Goal: Transaction & Acquisition: Purchase product/service

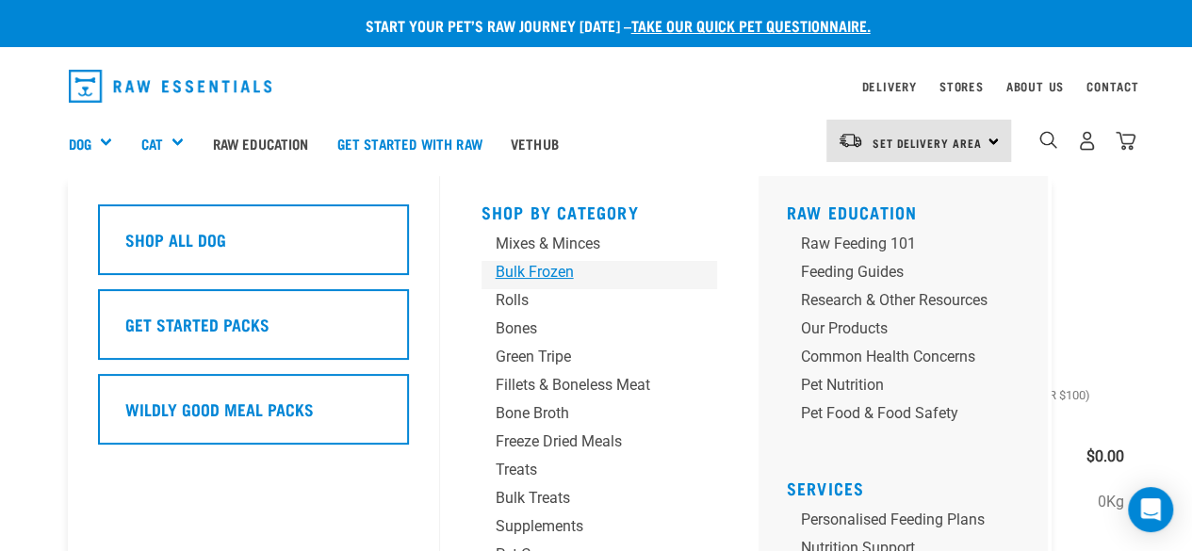
click at [520, 273] on div "Bulk Frozen" at bounding box center [584, 272] width 176 height 23
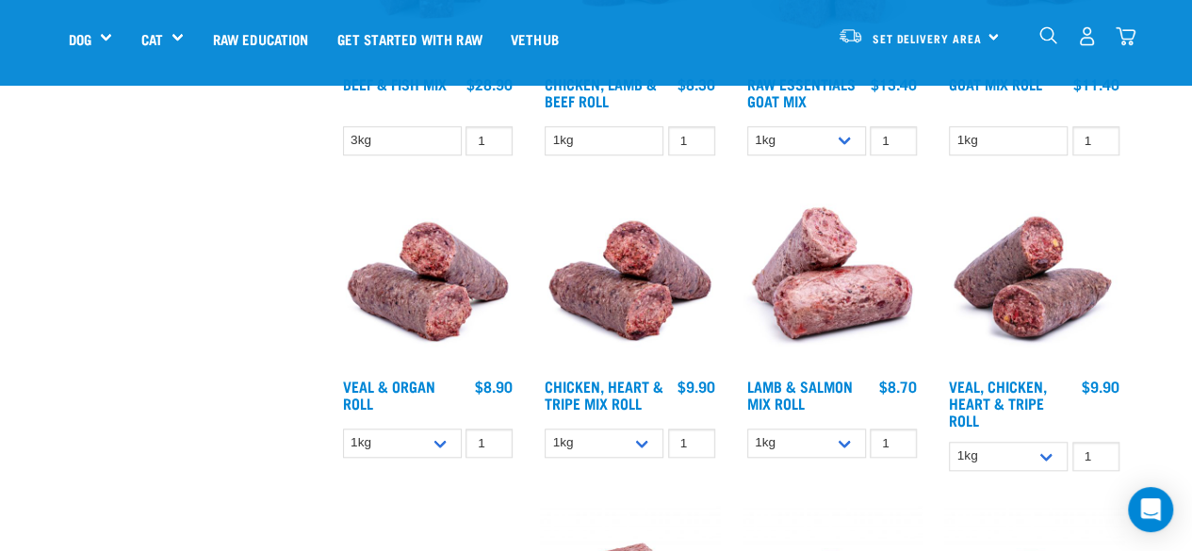
scroll to position [754, 0]
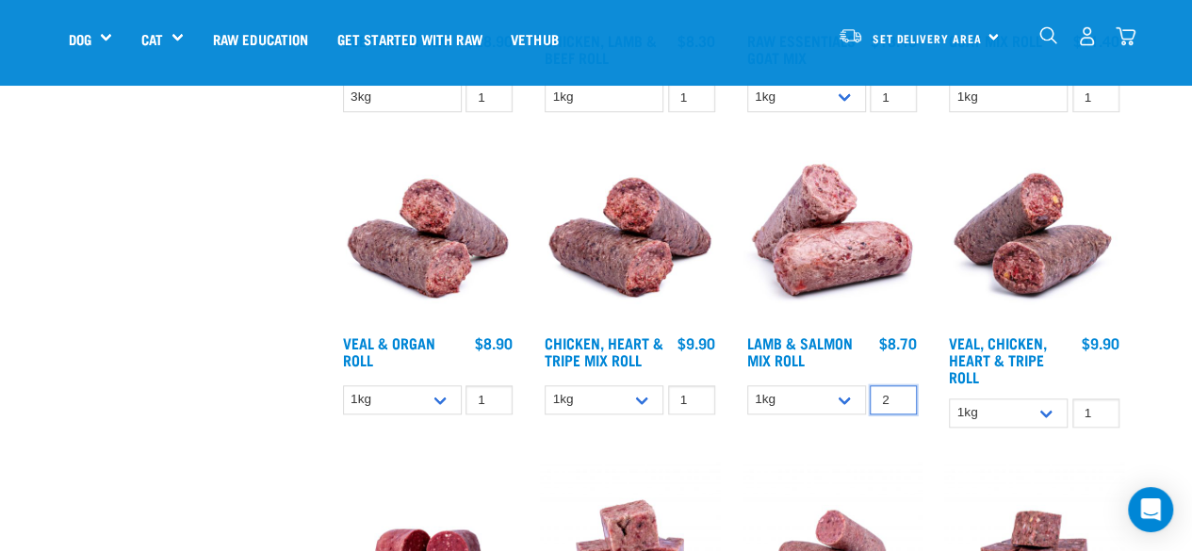
click at [897, 391] on input "2" at bounding box center [893, 400] width 47 height 29
click at [897, 391] on input "3" at bounding box center [893, 400] width 47 height 29
click at [897, 391] on input "4" at bounding box center [893, 400] width 47 height 29
click at [897, 391] on input "5" at bounding box center [893, 400] width 47 height 29
click at [897, 391] on input "6" at bounding box center [893, 400] width 47 height 29
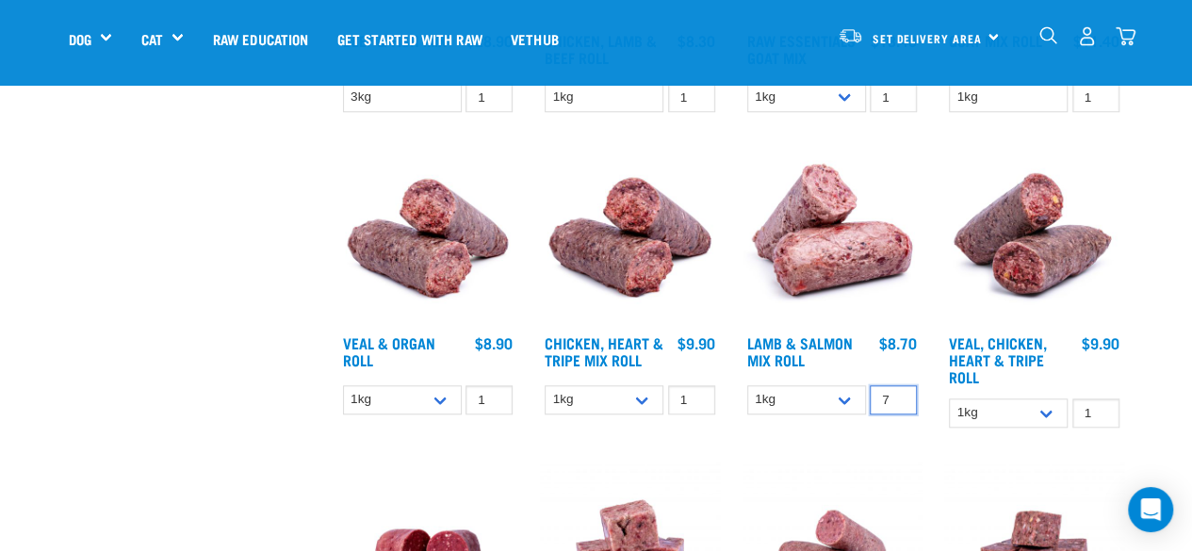
click at [897, 391] on input "7" at bounding box center [893, 400] width 47 height 29
click at [897, 391] on input "8" at bounding box center [893, 400] width 47 height 29
click at [897, 391] on input "9" at bounding box center [893, 400] width 47 height 29
click at [897, 391] on input "10" at bounding box center [893, 400] width 47 height 29
click at [897, 391] on input "11" at bounding box center [893, 400] width 47 height 29
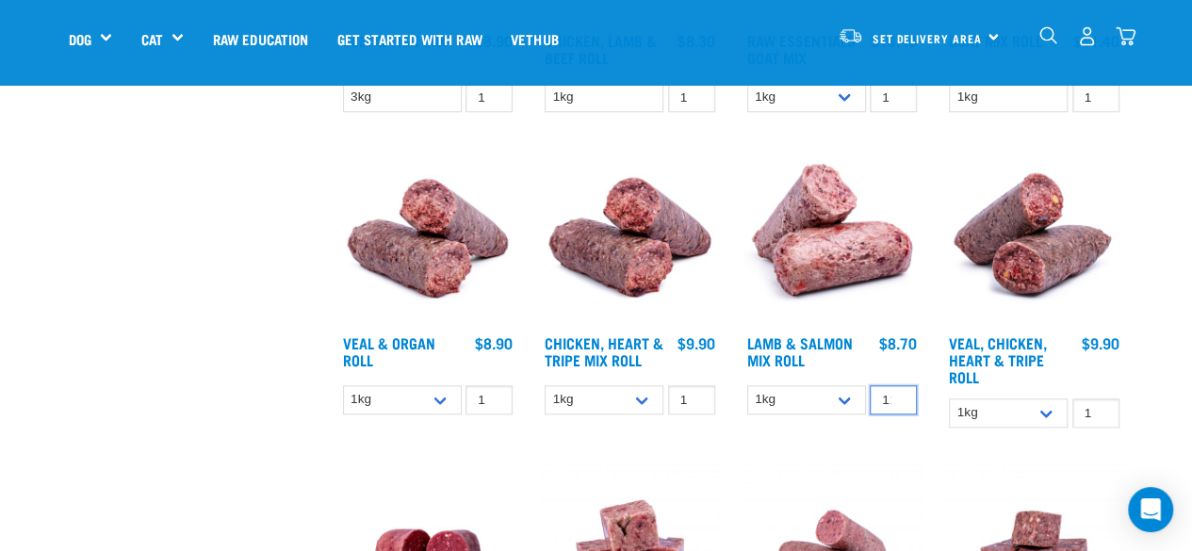
click at [896, 390] on input "11" at bounding box center [893, 400] width 47 height 29
click at [897, 395] on input "12" at bounding box center [893, 400] width 47 height 29
click at [897, 395] on input "13" at bounding box center [893, 400] width 47 height 29
click at [897, 395] on input "14" at bounding box center [893, 400] width 47 height 29
click at [897, 395] on input "15" at bounding box center [893, 400] width 47 height 29
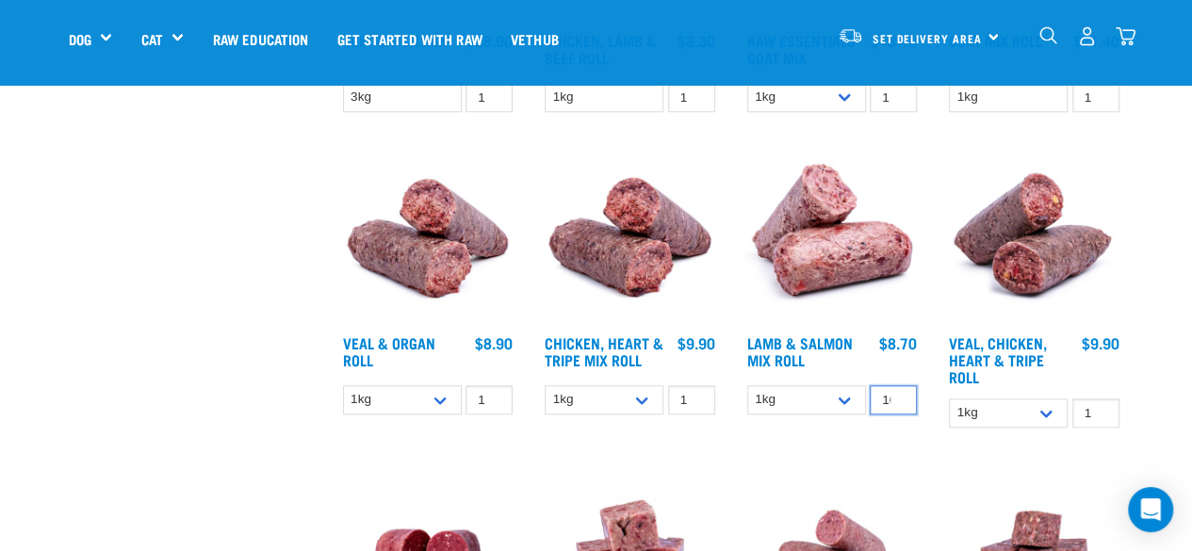
click at [897, 395] on input "16" at bounding box center [893, 400] width 47 height 29
click at [897, 394] on input "17" at bounding box center [893, 400] width 47 height 29
click at [897, 394] on input "18" at bounding box center [893, 400] width 47 height 29
click at [897, 394] on input "19" at bounding box center [893, 400] width 47 height 29
click at [897, 394] on input "20" at bounding box center [893, 400] width 47 height 29
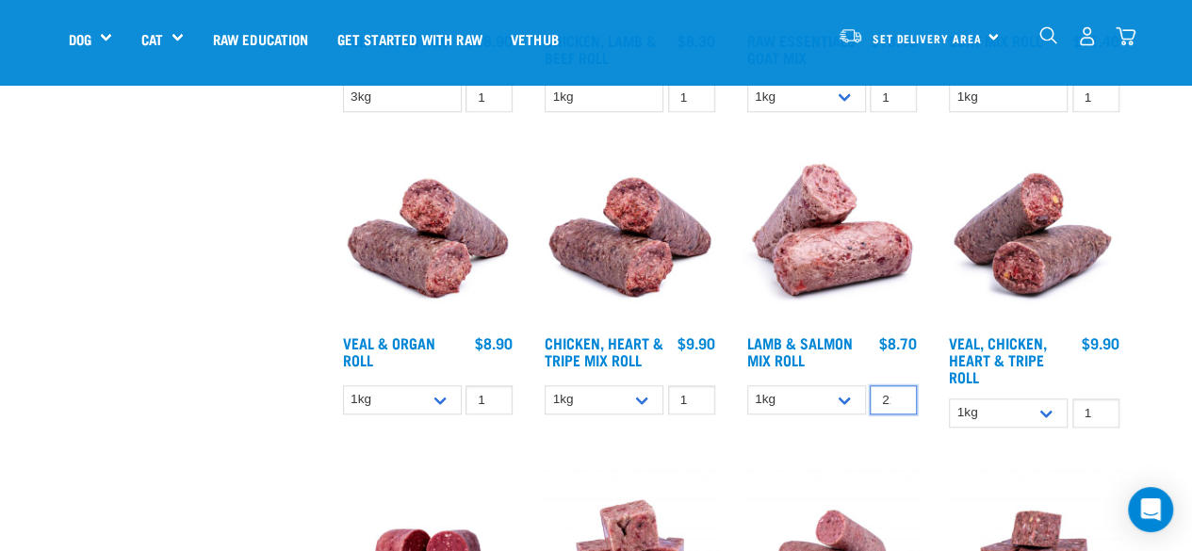
click at [897, 394] on input "21" at bounding box center [893, 400] width 47 height 29
click at [897, 394] on input "22" at bounding box center [893, 400] width 47 height 29
click at [897, 394] on input "23" at bounding box center [893, 400] width 47 height 29
type input "24"
click at [897, 394] on input "24" at bounding box center [893, 400] width 47 height 29
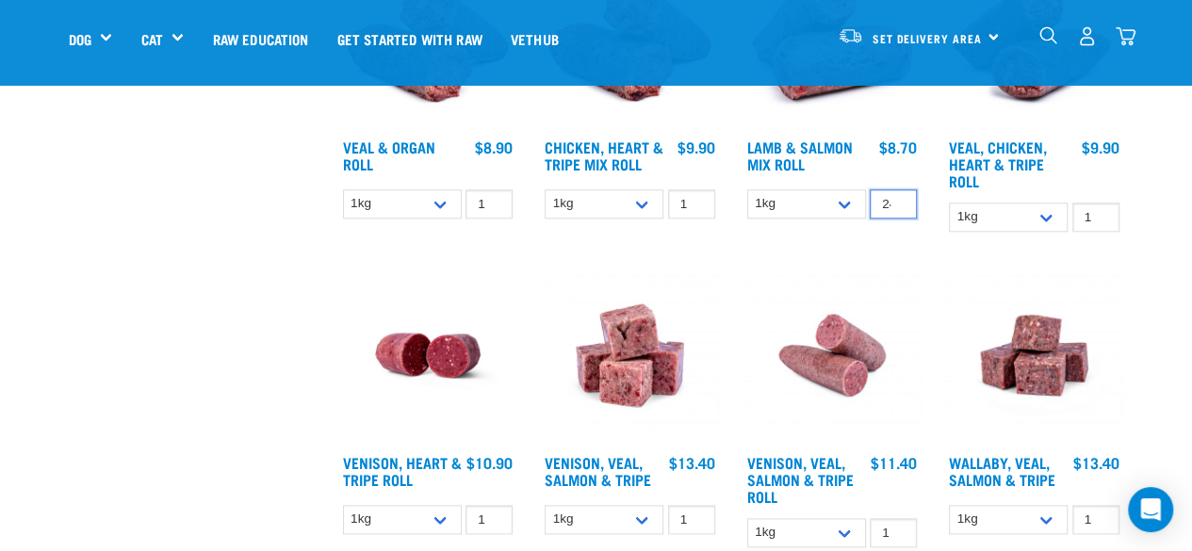
scroll to position [848, 0]
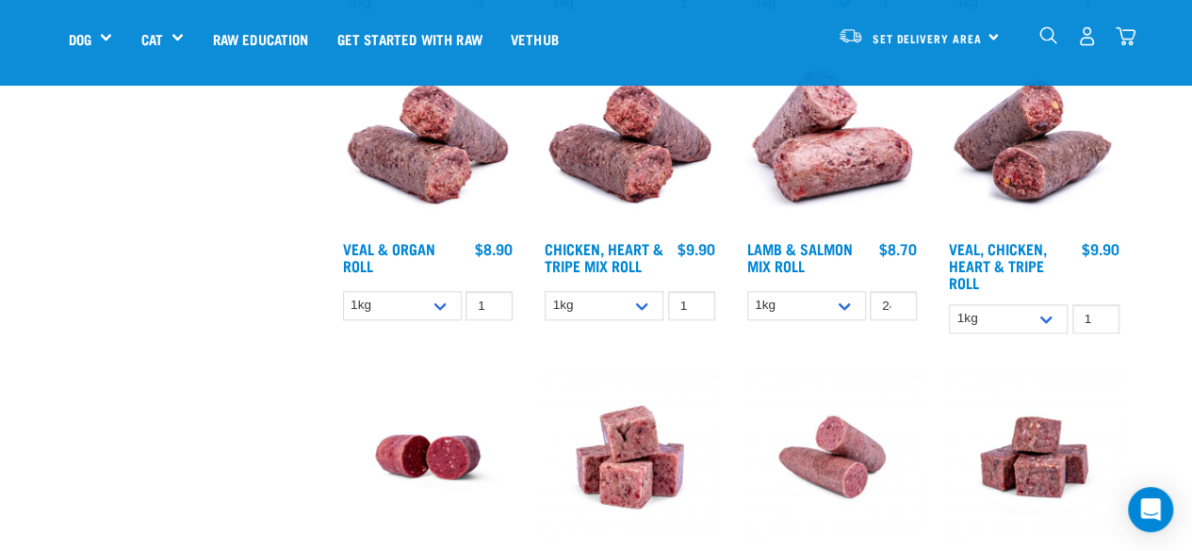
click at [1126, 37] on img "dropdown navigation" at bounding box center [1126, 36] width 20 height 20
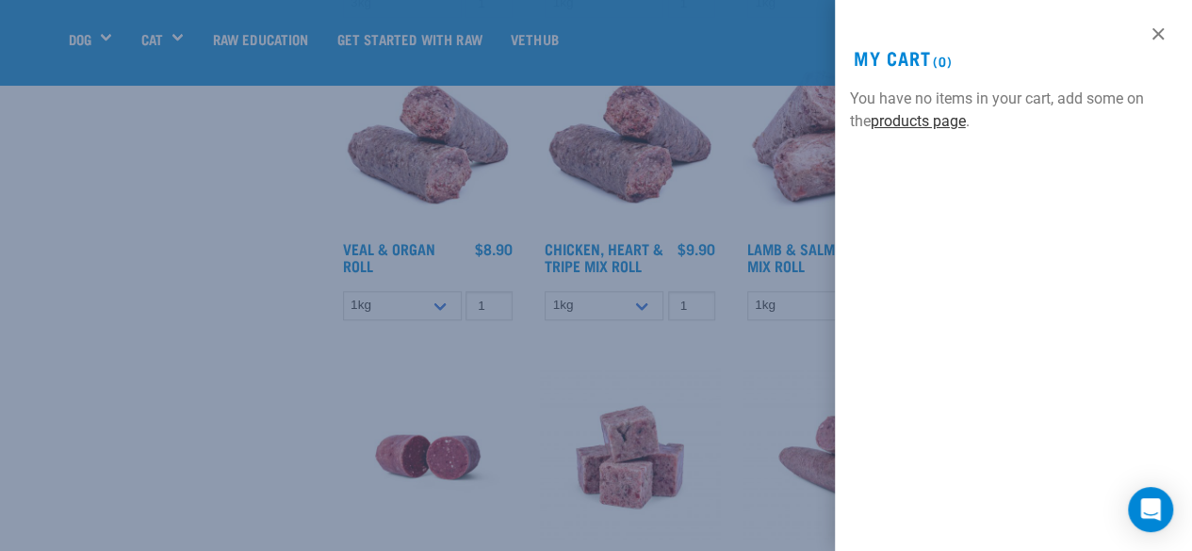
click at [924, 122] on link "products page" at bounding box center [918, 121] width 95 height 18
click at [933, 122] on link "products page" at bounding box center [918, 121] width 95 height 18
click at [1163, 37] on link at bounding box center [1158, 34] width 30 height 30
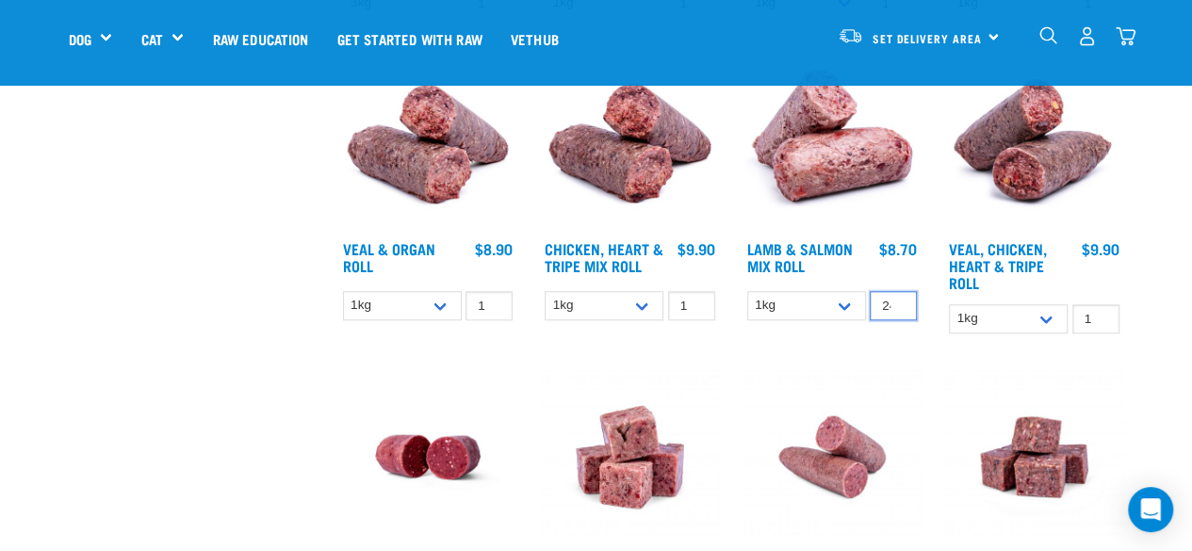
click at [888, 306] on input "24" at bounding box center [893, 305] width 47 height 29
click at [799, 247] on link "Lamb & Salmon Mix Roll" at bounding box center [801, 256] width 106 height 25
click at [809, 253] on link "Lamb & Salmon Mix Roll" at bounding box center [801, 256] width 106 height 25
click at [1085, 35] on img "dropdown navigation" at bounding box center [1087, 36] width 20 height 20
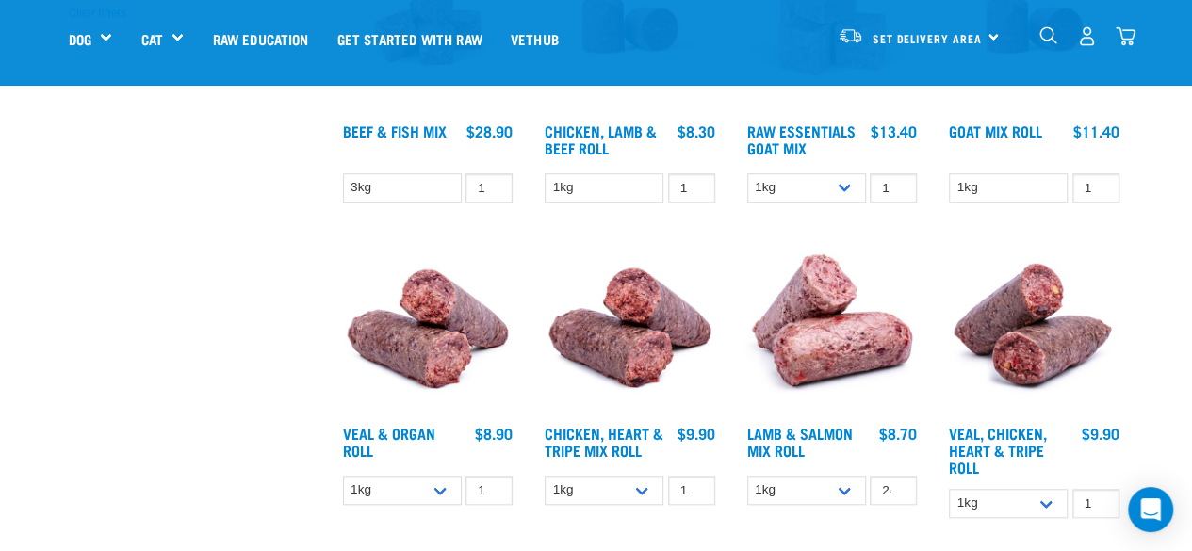
scroll to position [660, 0]
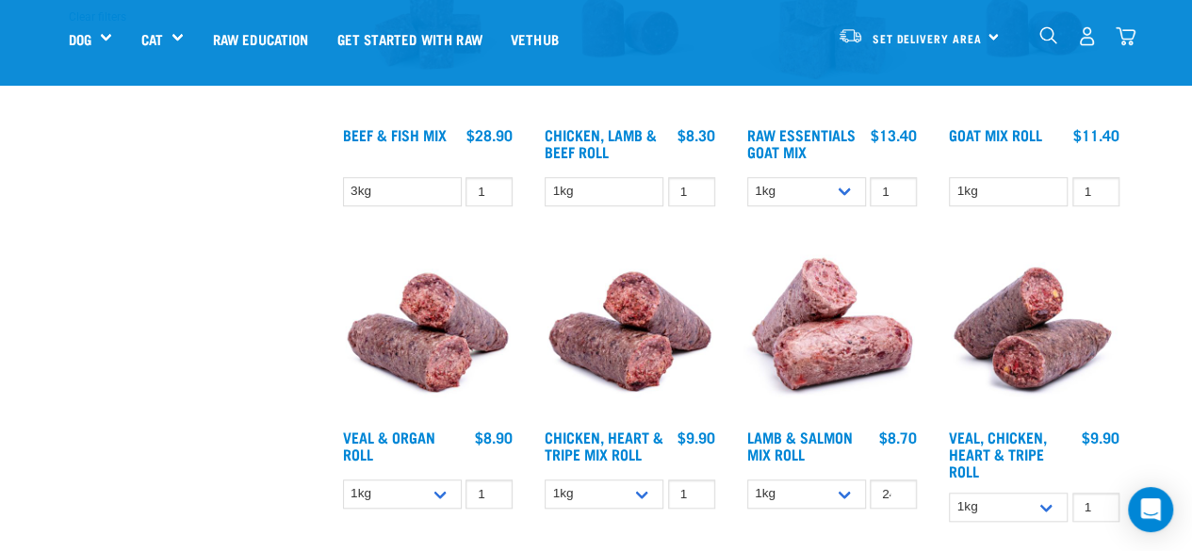
click at [839, 362] on img at bounding box center [833, 330] width 180 height 180
click at [811, 439] on link "Lamb & Salmon Mix Roll" at bounding box center [801, 445] width 106 height 25
click at [814, 446] on h4 "Lamb & Salmon Mix Roll" at bounding box center [807, 448] width 119 height 38
click at [805, 440] on link "Lamb & Salmon Mix Roll" at bounding box center [801, 445] width 106 height 25
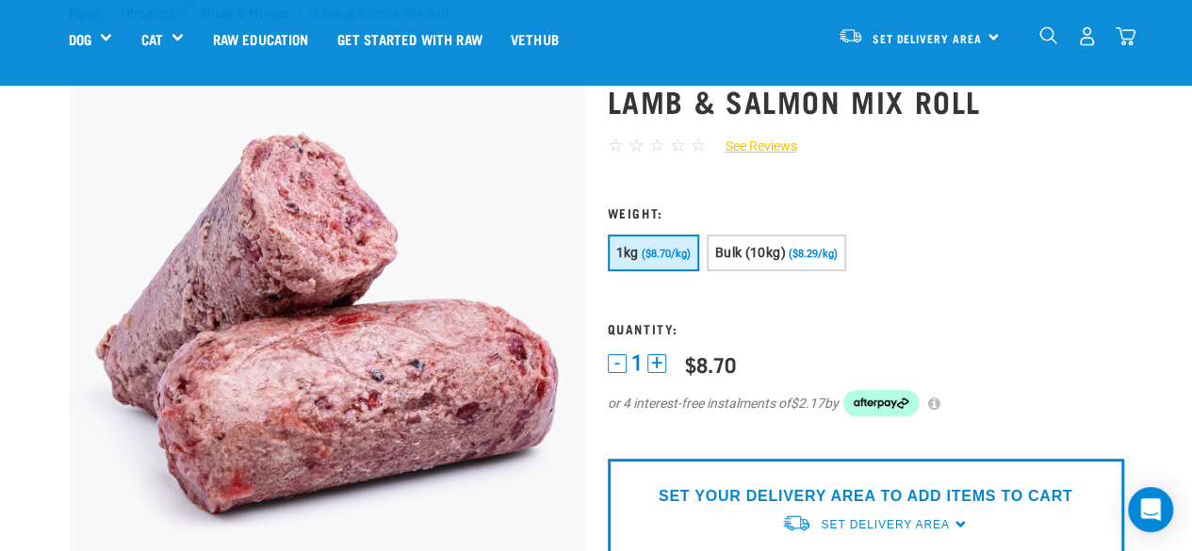
scroll to position [94, 0]
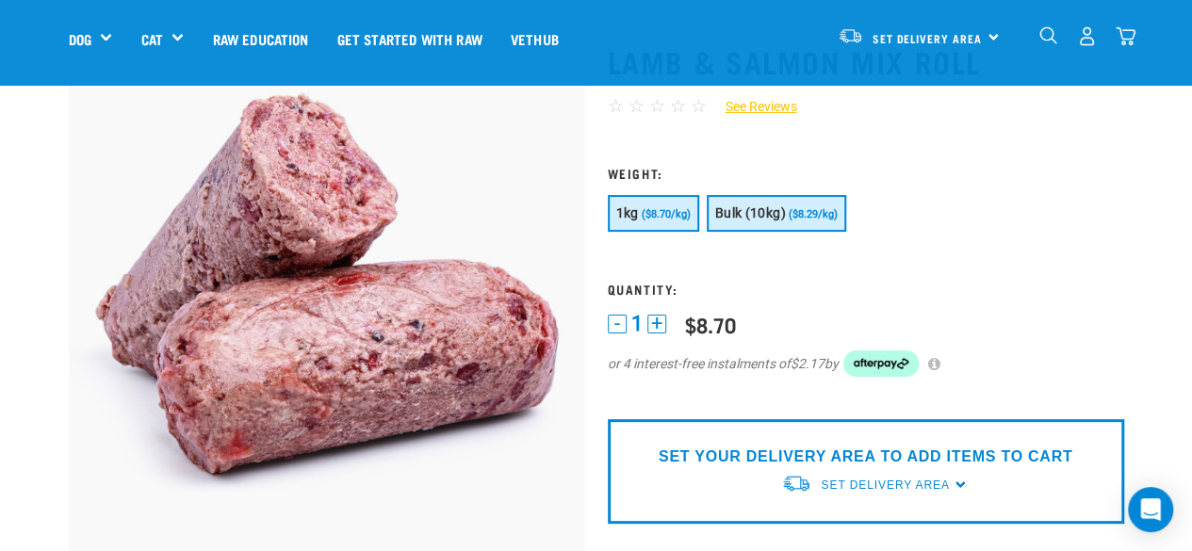
click at [769, 215] on span "Bulk (10kg)" at bounding box center [750, 213] width 71 height 15
click at [652, 318] on button "+" at bounding box center [657, 324] width 19 height 19
click at [971, 461] on p "SET YOUR DELIVERY AREA TO ADD ITEMS TO CART" at bounding box center [866, 457] width 414 height 23
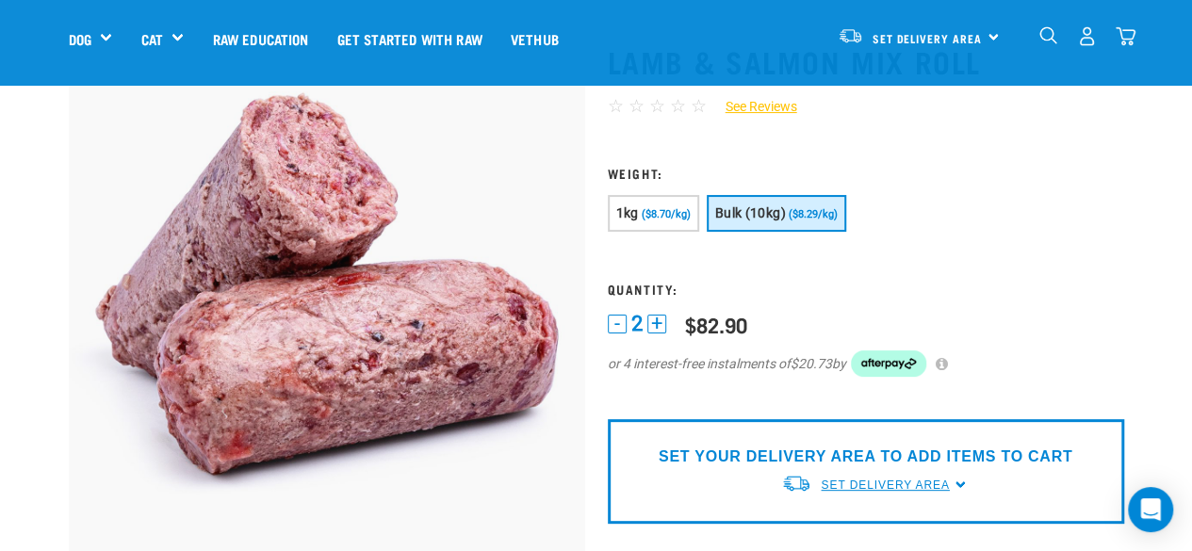
click at [919, 487] on span "Set Delivery Area" at bounding box center [885, 485] width 128 height 13
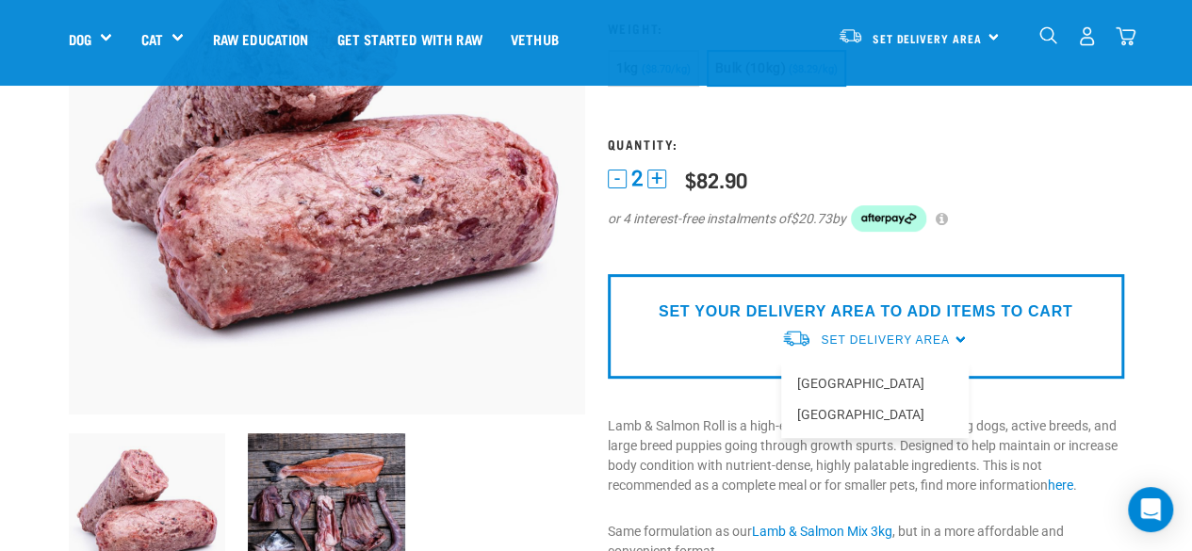
scroll to position [283, 0]
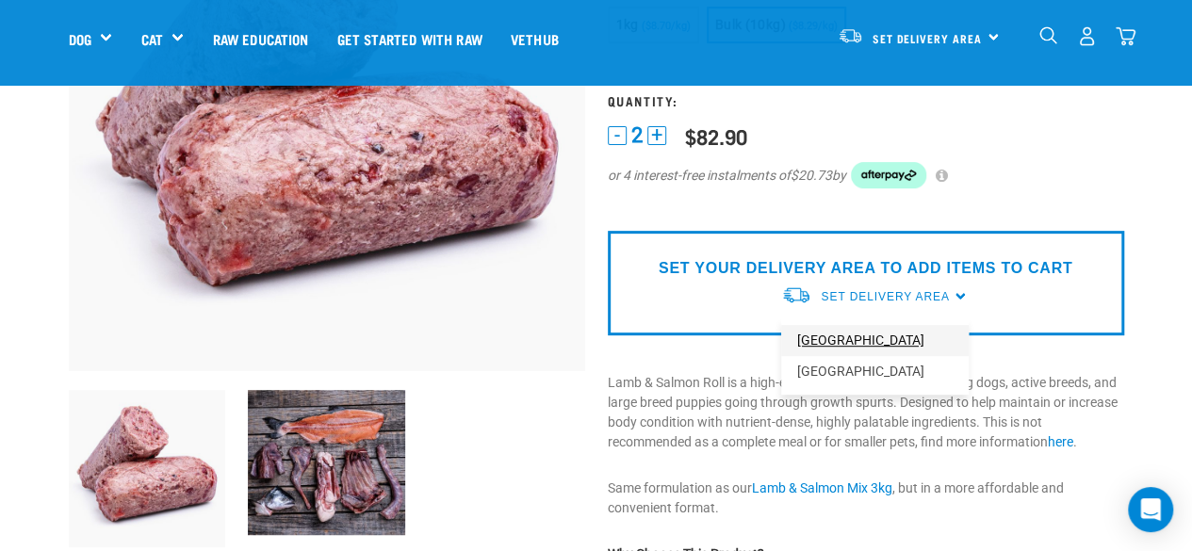
click at [820, 342] on link "[GEOGRAPHIC_DATA]" at bounding box center [875, 340] width 188 height 31
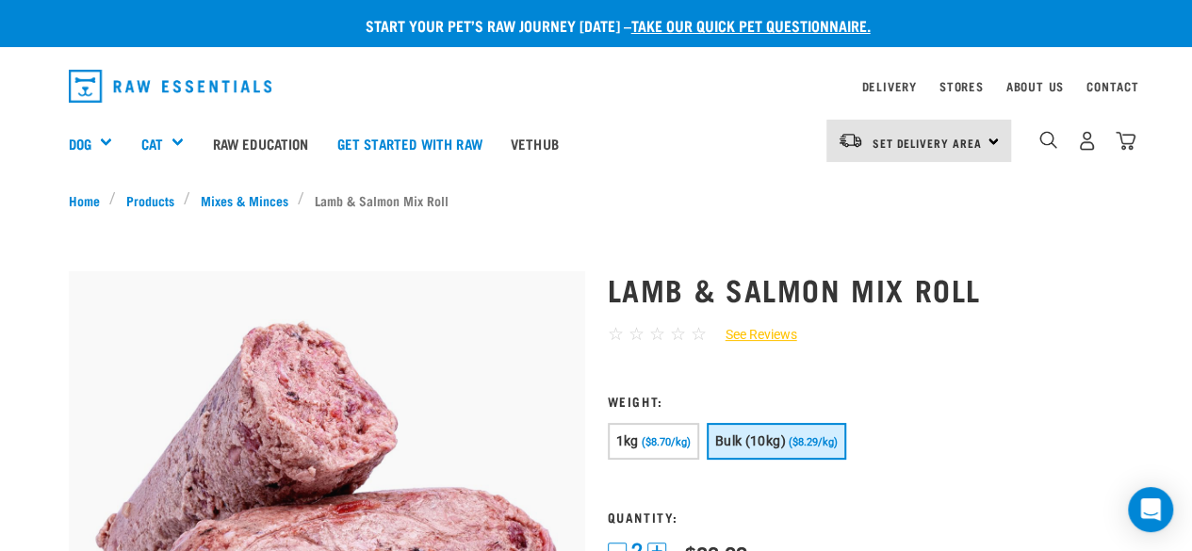
scroll to position [189, 0]
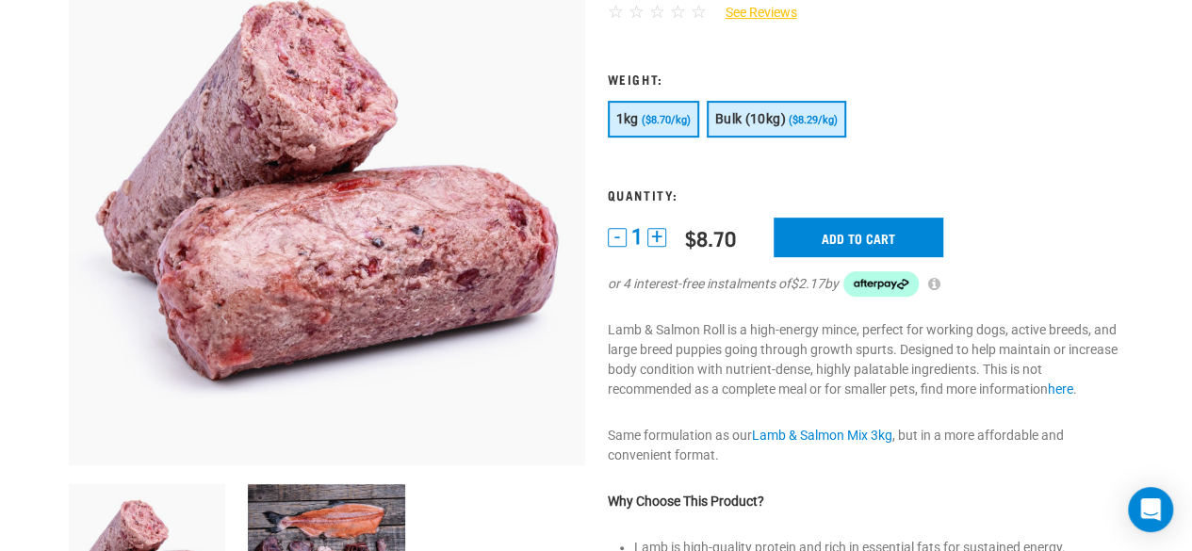
click at [784, 118] on span "Bulk (10kg)" at bounding box center [750, 118] width 71 height 15
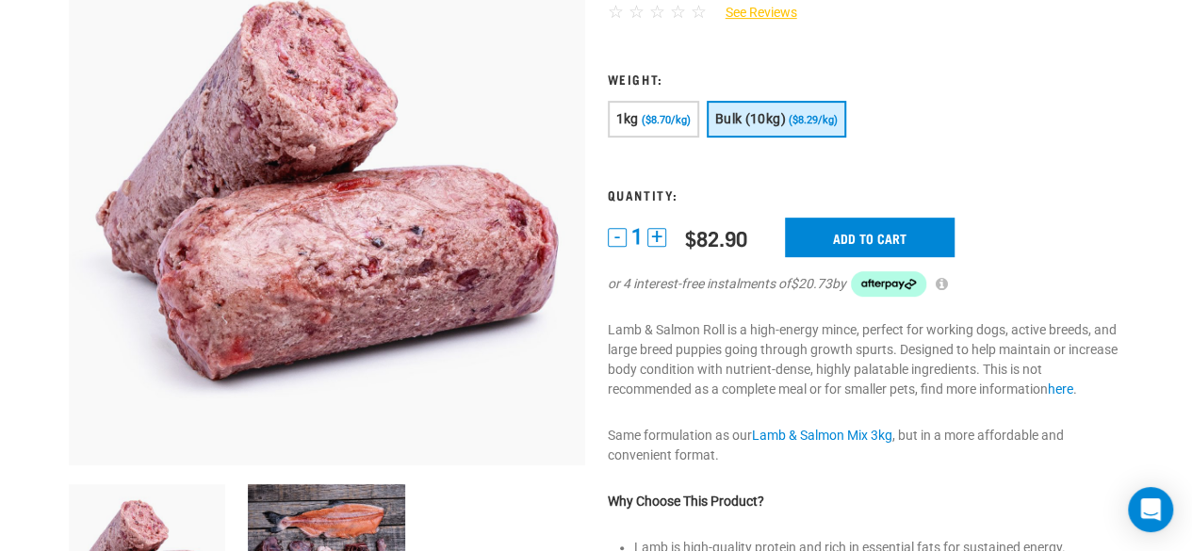
click at [660, 238] on button "+" at bounding box center [657, 237] width 19 height 19
click at [873, 237] on input "Add to cart" at bounding box center [870, 238] width 170 height 40
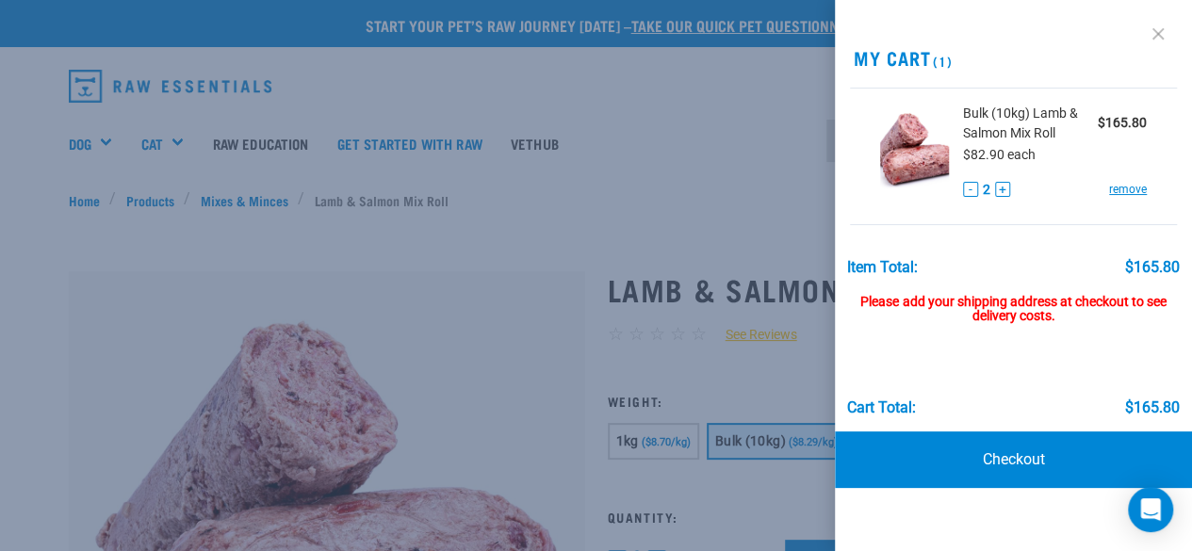
click at [1159, 41] on link at bounding box center [1158, 34] width 30 height 30
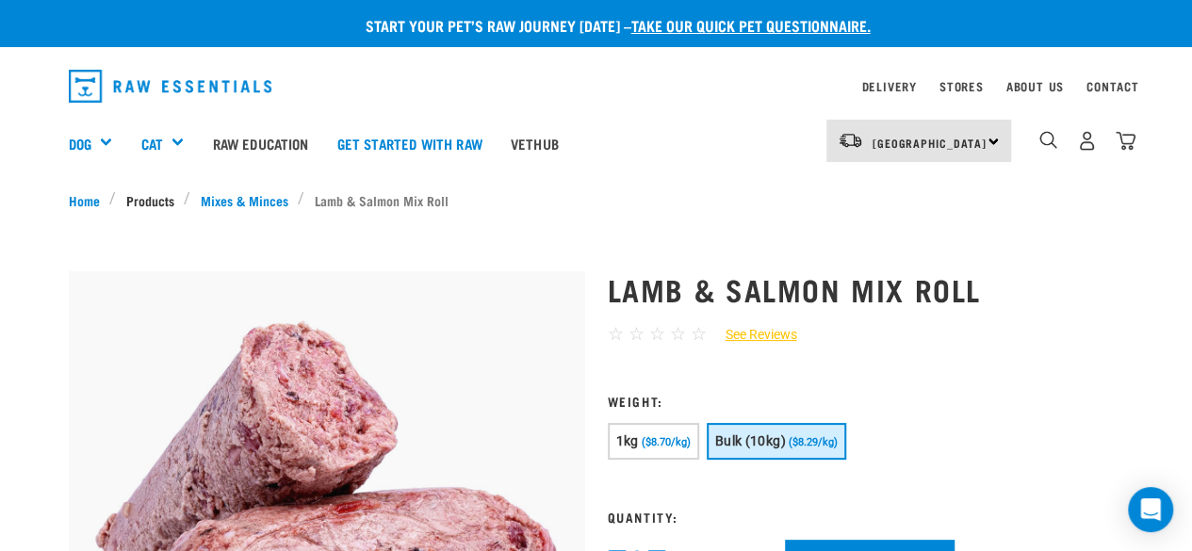
click at [152, 203] on link "Products" at bounding box center [150, 200] width 68 height 20
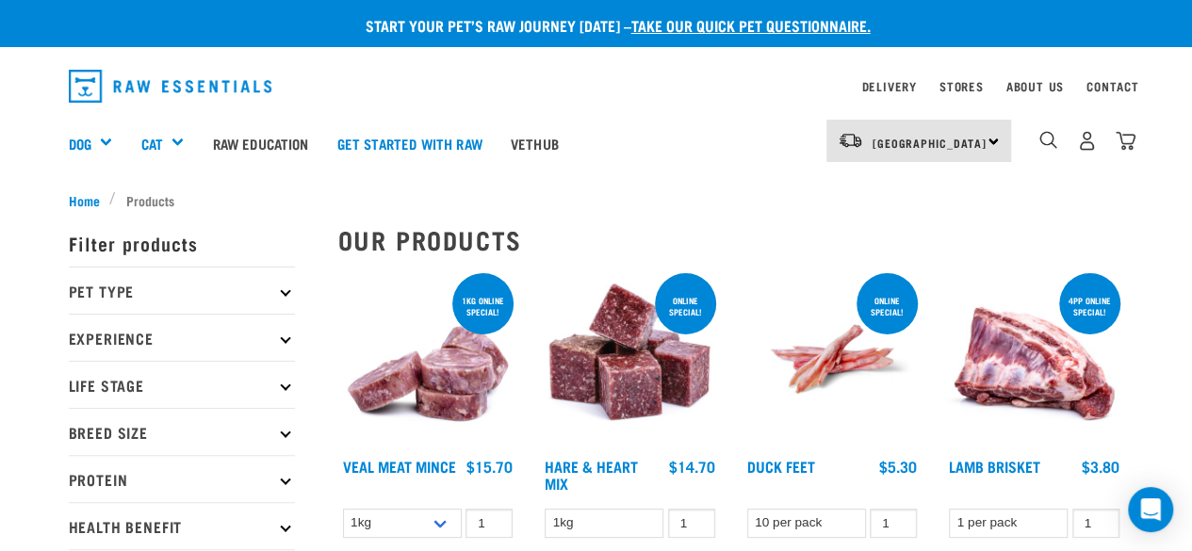
click at [289, 297] on p "Pet Type" at bounding box center [182, 290] width 226 height 47
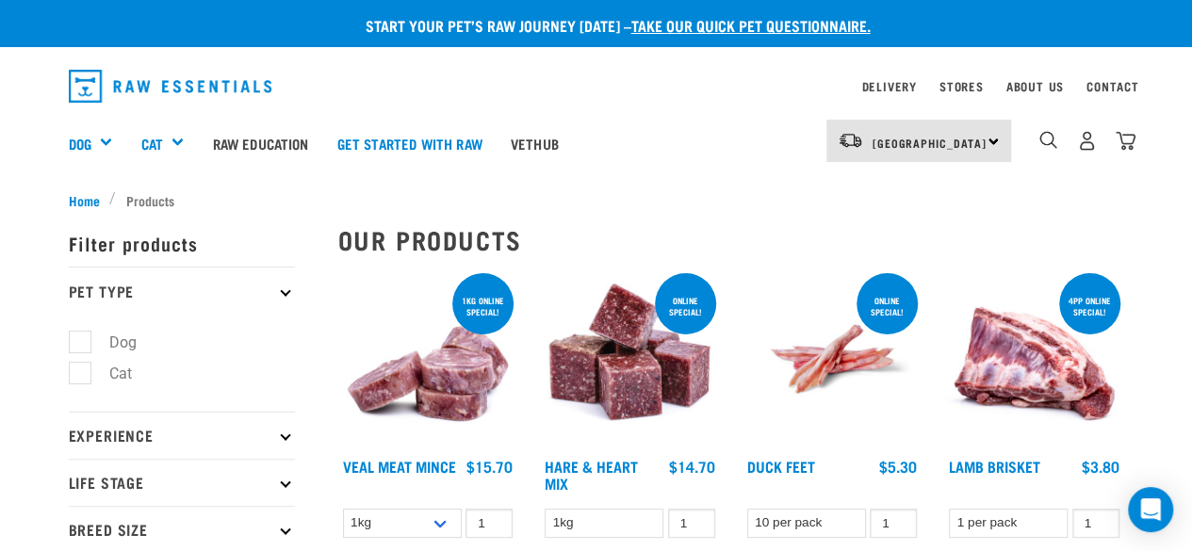
click at [79, 340] on label "Dog" at bounding box center [111, 343] width 65 height 24
click at [76, 340] on input "Dog" at bounding box center [75, 339] width 12 height 12
checkbox input "true"
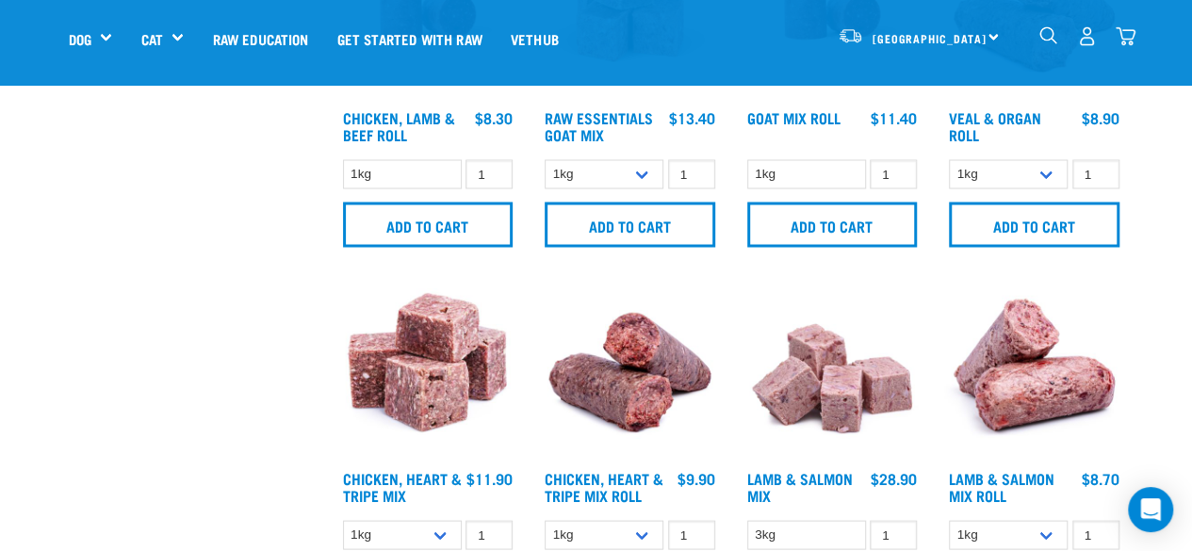
scroll to position [1791, 0]
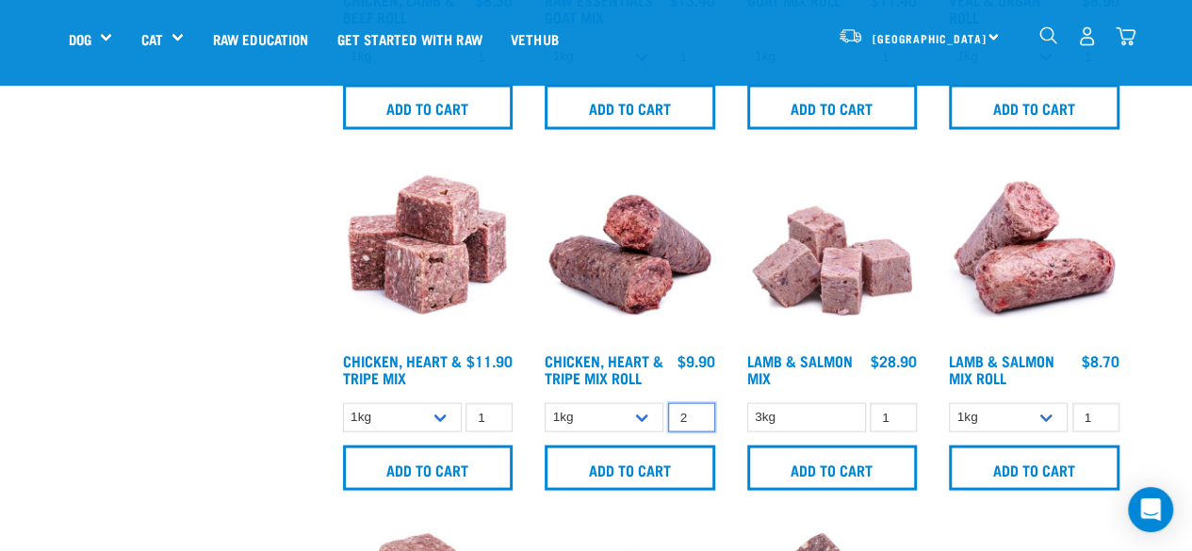
click at [698, 413] on input "2" at bounding box center [691, 417] width 47 height 29
type input "3"
click at [696, 414] on input "3" at bounding box center [691, 417] width 47 height 29
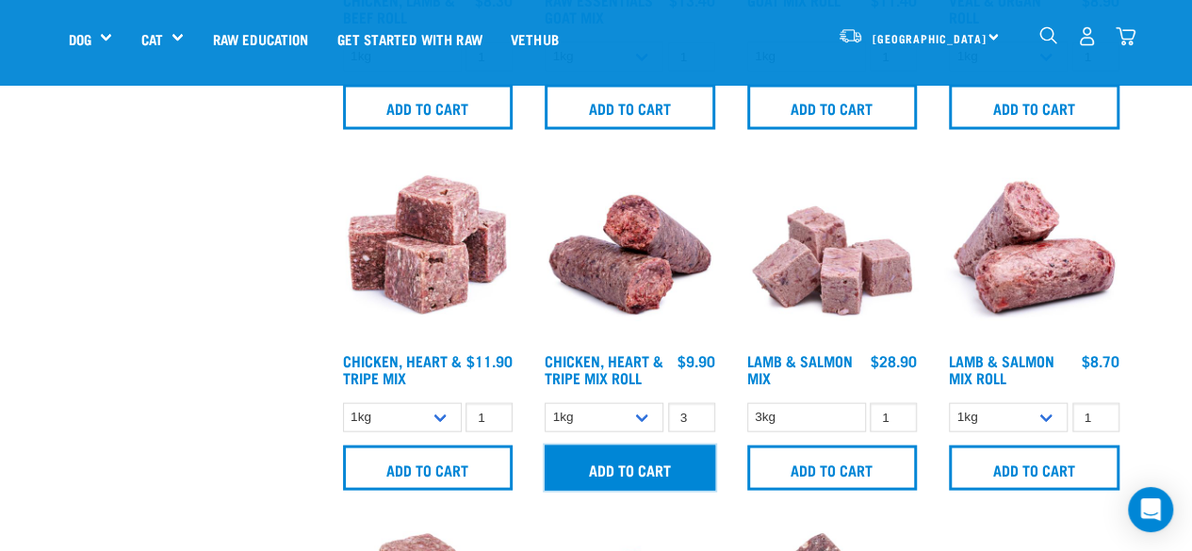
click at [661, 467] on input "Add to cart" at bounding box center [630, 468] width 171 height 45
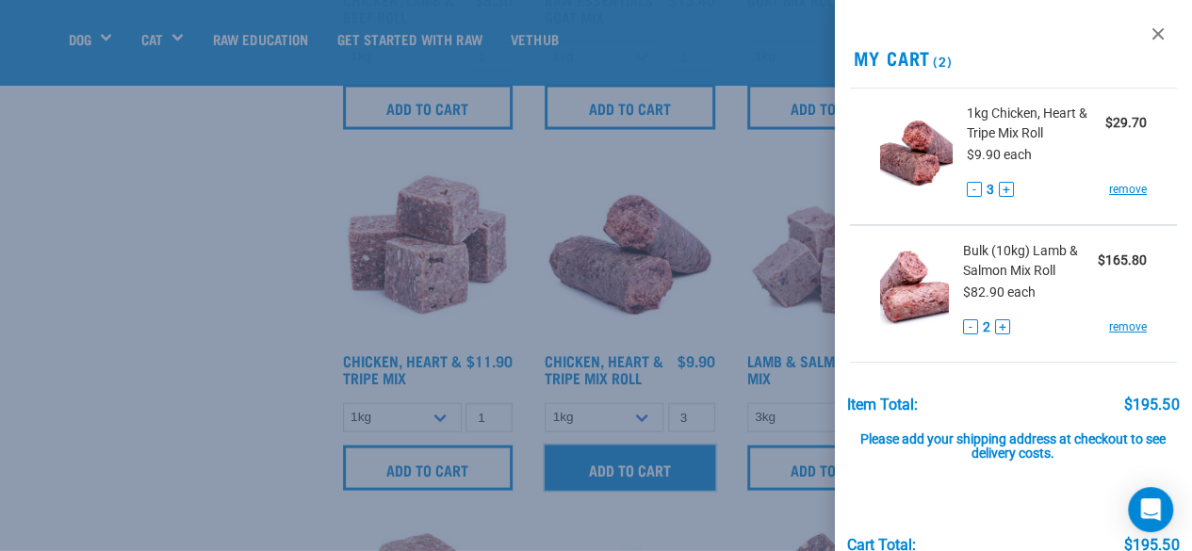
scroll to position [94, 0]
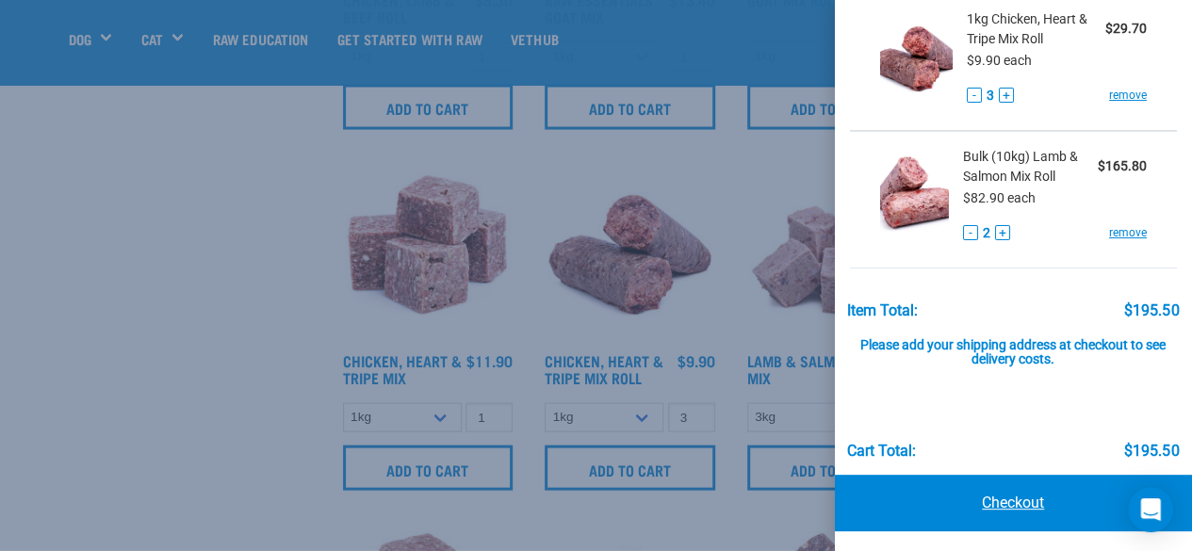
click at [1016, 501] on link "Checkout" at bounding box center [1014, 503] width 358 height 57
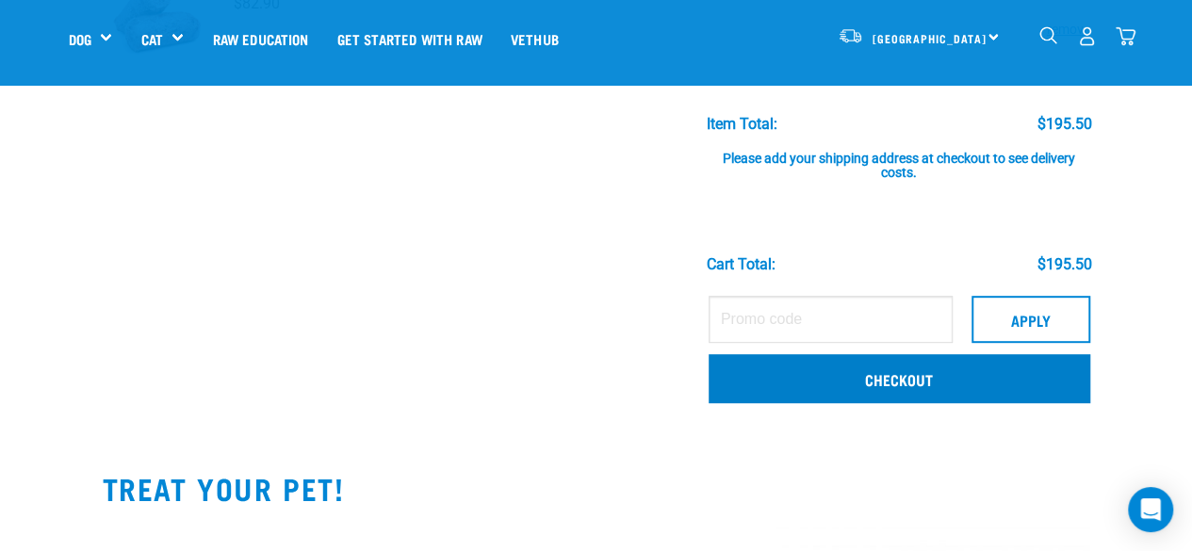
scroll to position [377, 0]
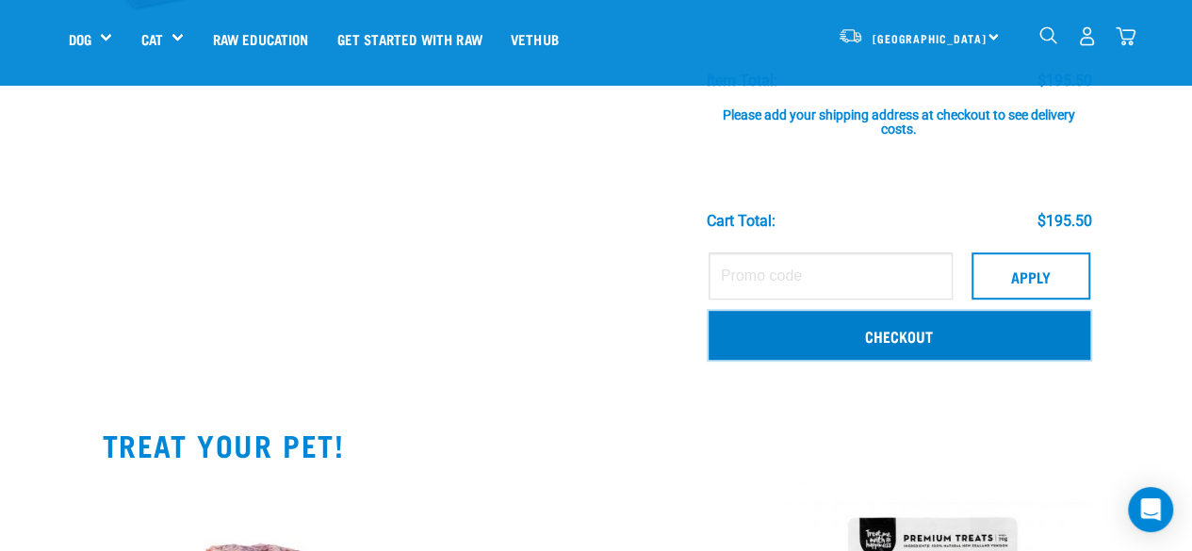
click at [915, 340] on link "Checkout" at bounding box center [900, 335] width 382 height 49
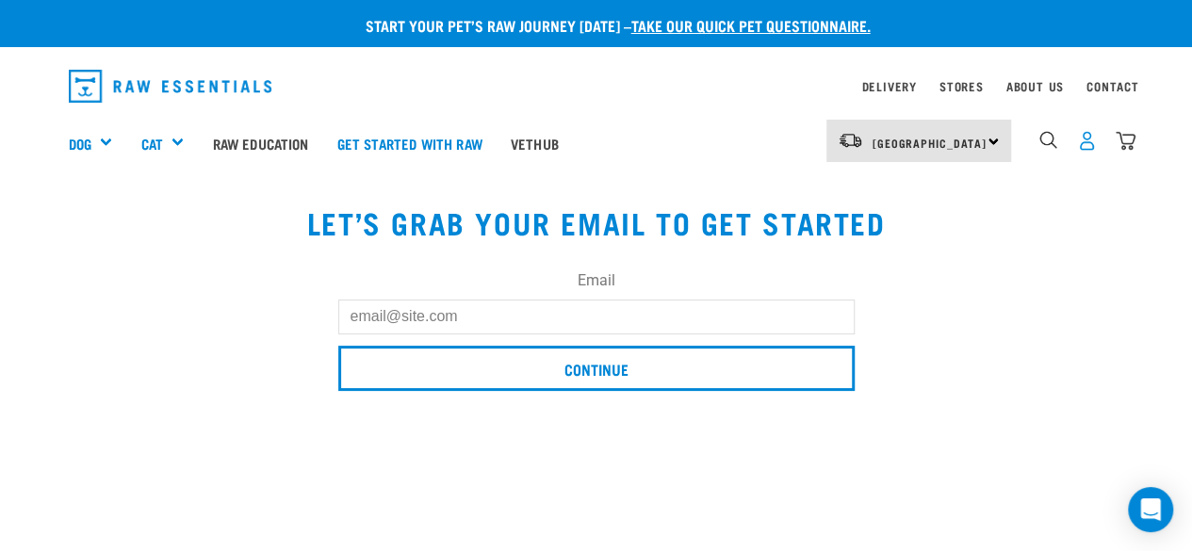
click at [1090, 147] on img "dropdown navigation" at bounding box center [1087, 141] width 20 height 20
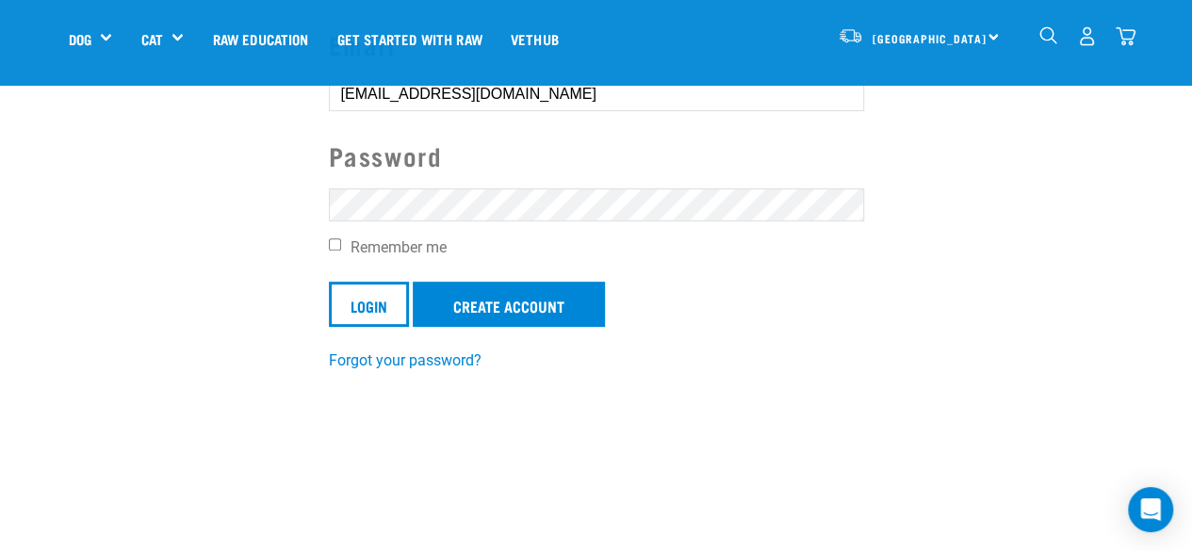
scroll to position [283, 0]
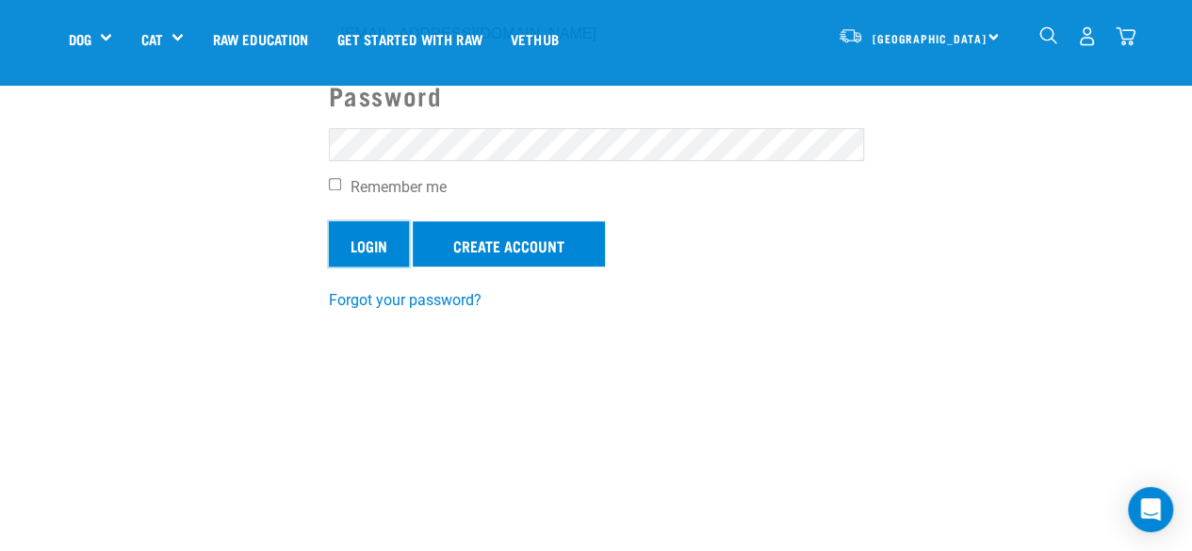
click at [364, 249] on input "Login" at bounding box center [369, 244] width 80 height 45
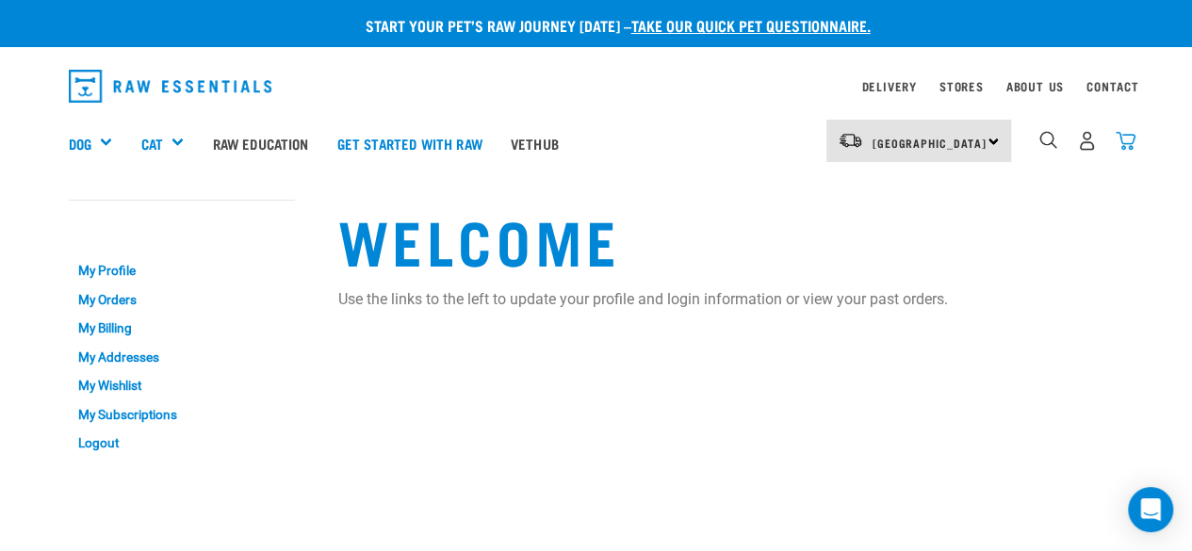
click at [1127, 139] on img "dropdown navigation" at bounding box center [1126, 141] width 20 height 20
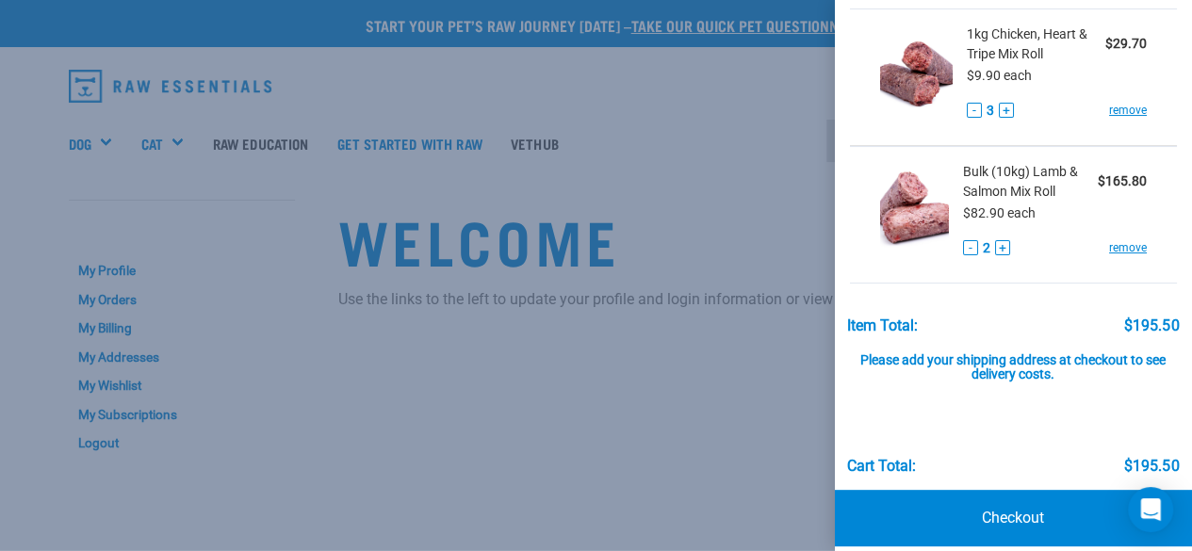
scroll to position [129, 0]
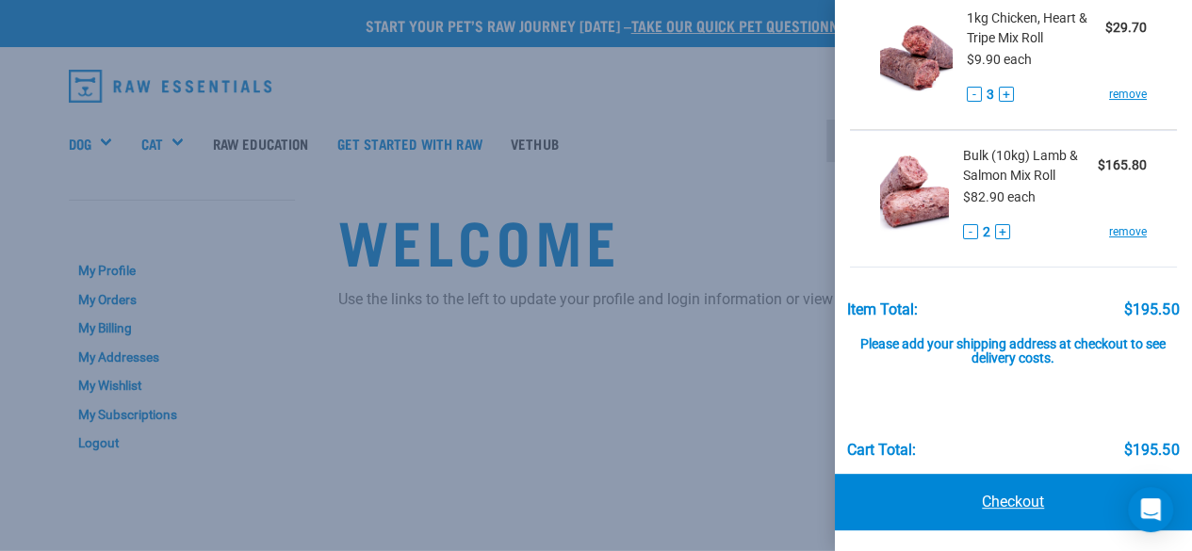
click at [995, 500] on link "Checkout" at bounding box center [1014, 502] width 358 height 57
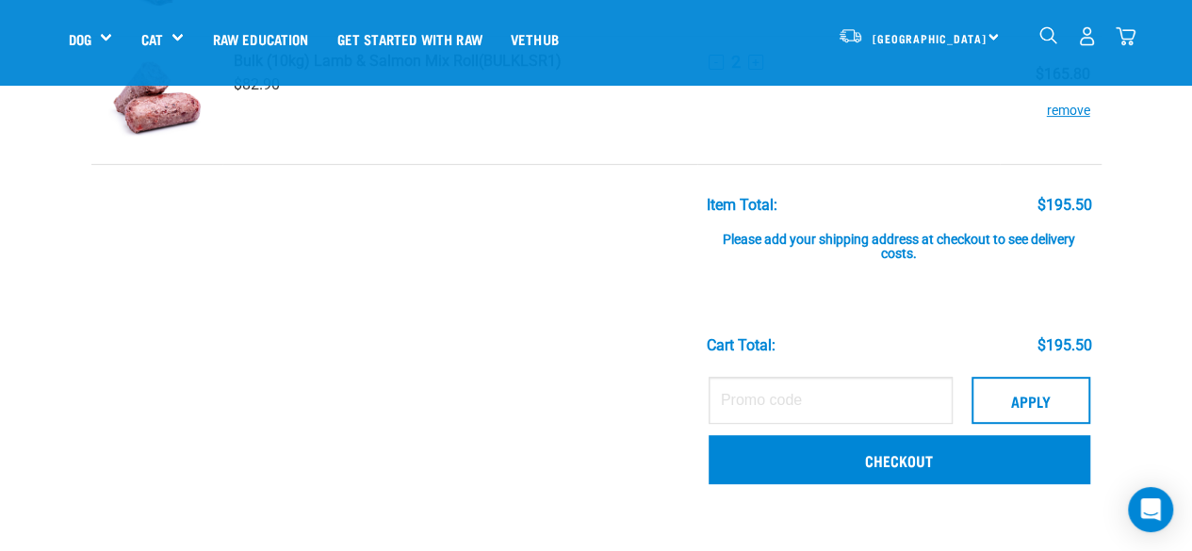
scroll to position [377, 0]
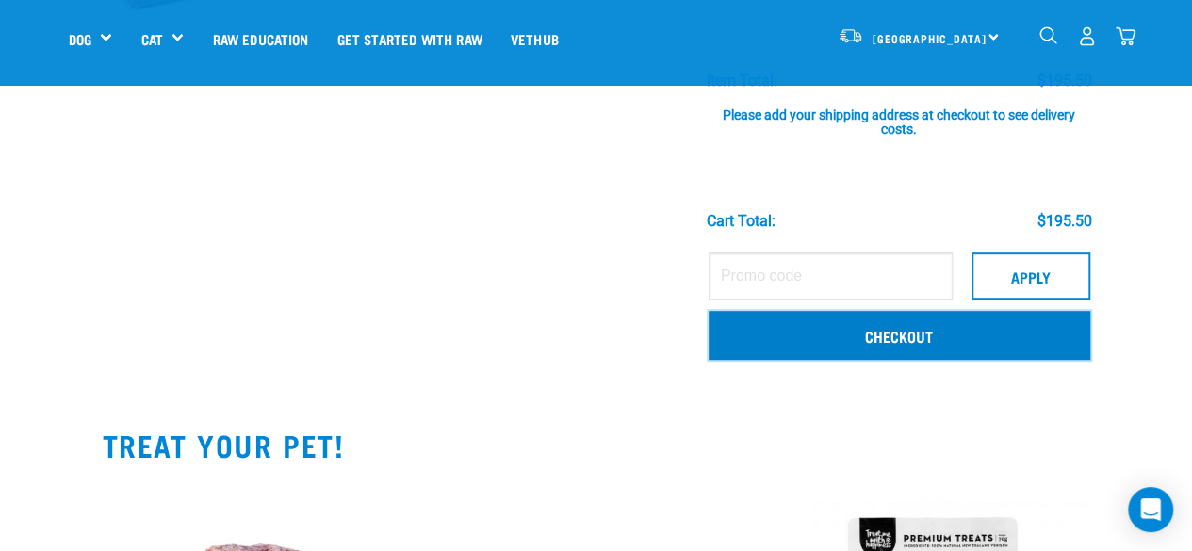
click at [887, 331] on link "Checkout" at bounding box center [900, 335] width 382 height 49
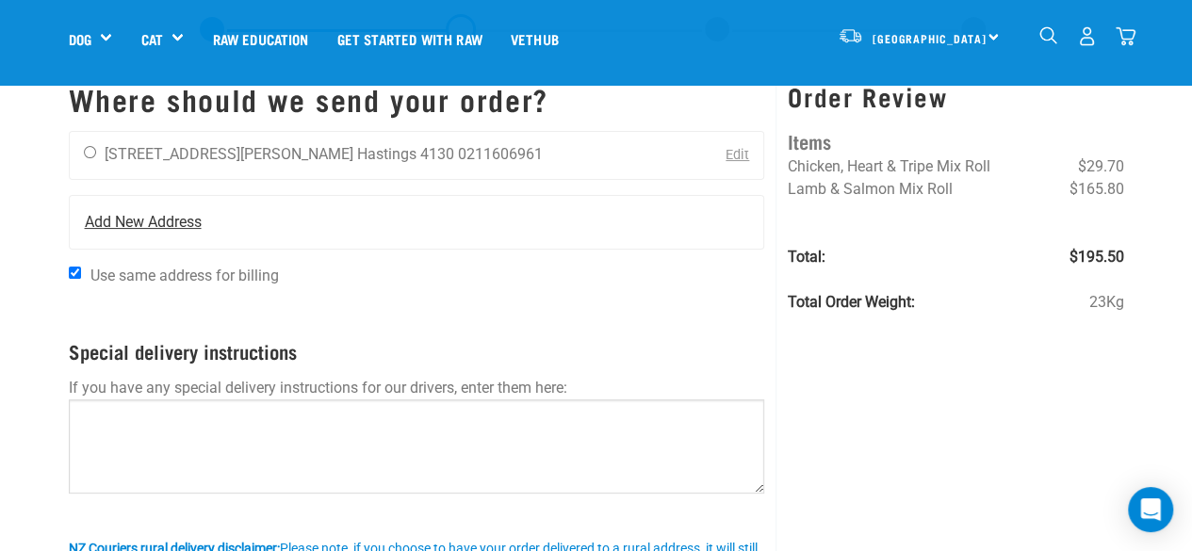
scroll to position [94, 0]
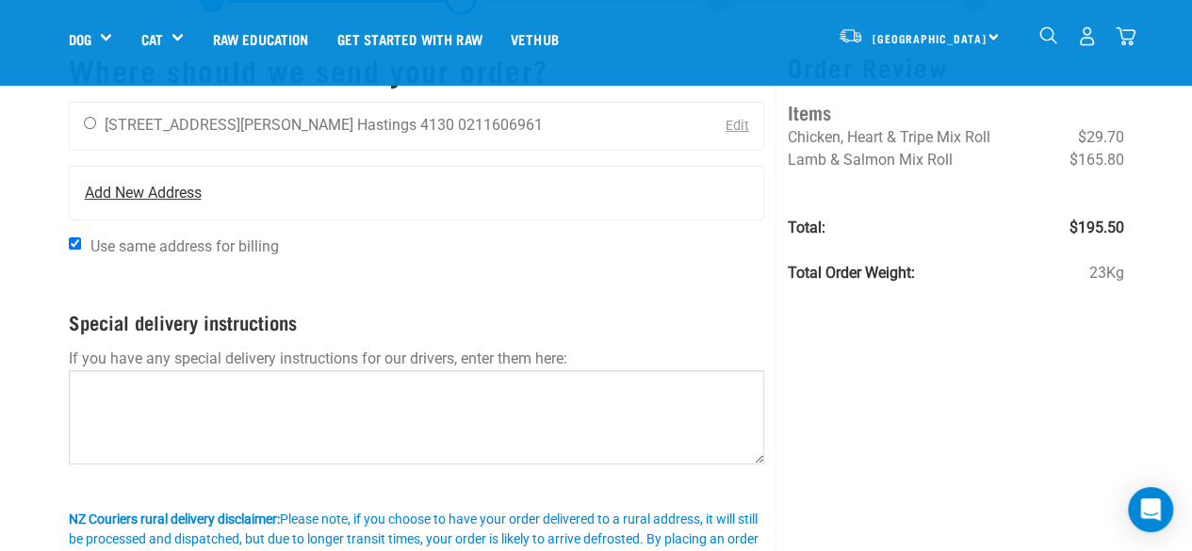
click at [137, 189] on span "Add New Address" at bounding box center [143, 193] width 117 height 23
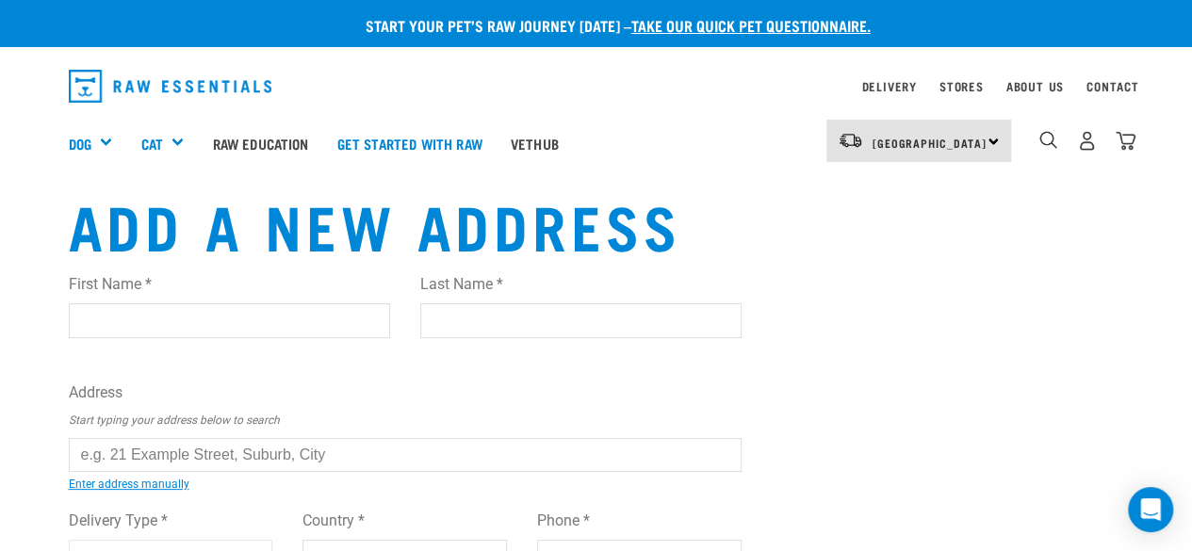
click at [171, 311] on input "First Name *" at bounding box center [229, 321] width 321 height 34
type input "Deb"
type input "[PERSON_NAME]"
click at [120, 459] on input "text" at bounding box center [406, 455] width 674 height 34
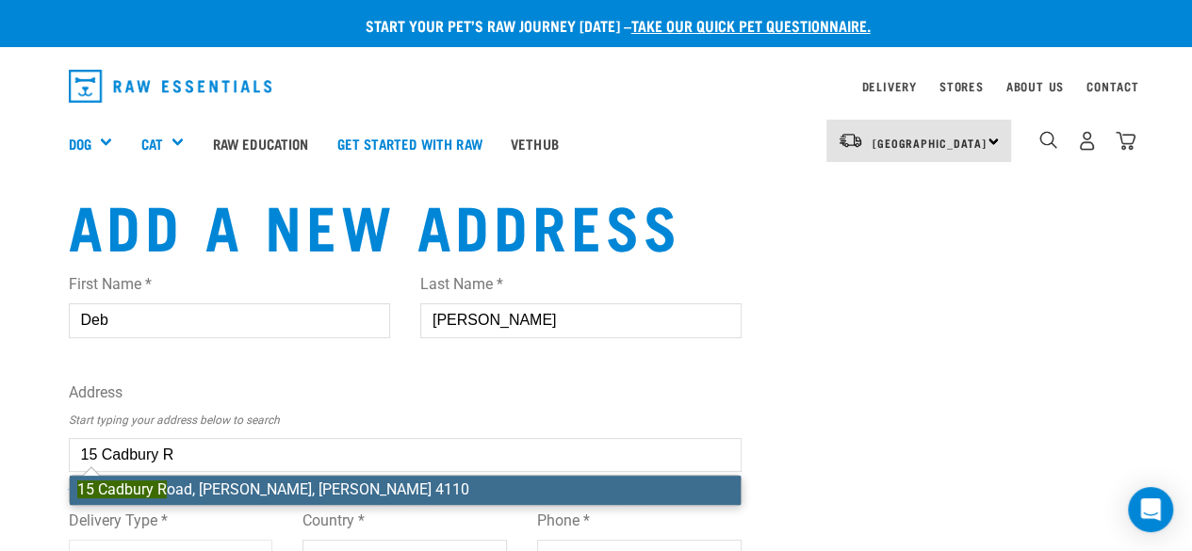
type input "602848"
click at [155, 491] on div "First Name * Deb Last Name * Molloy Address Start typing your address below to …" at bounding box center [406, 442] width 674 height 369
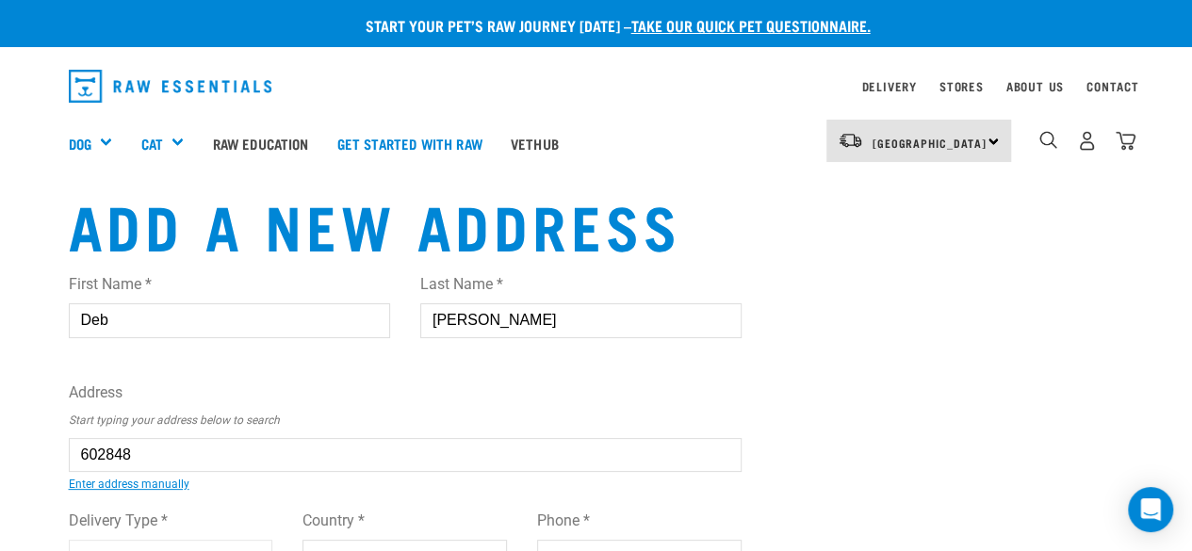
type input "[STREET_ADDRESS]"
type input "Onekawa"
type input "Hawke's Bay"
select select
type input "4110"
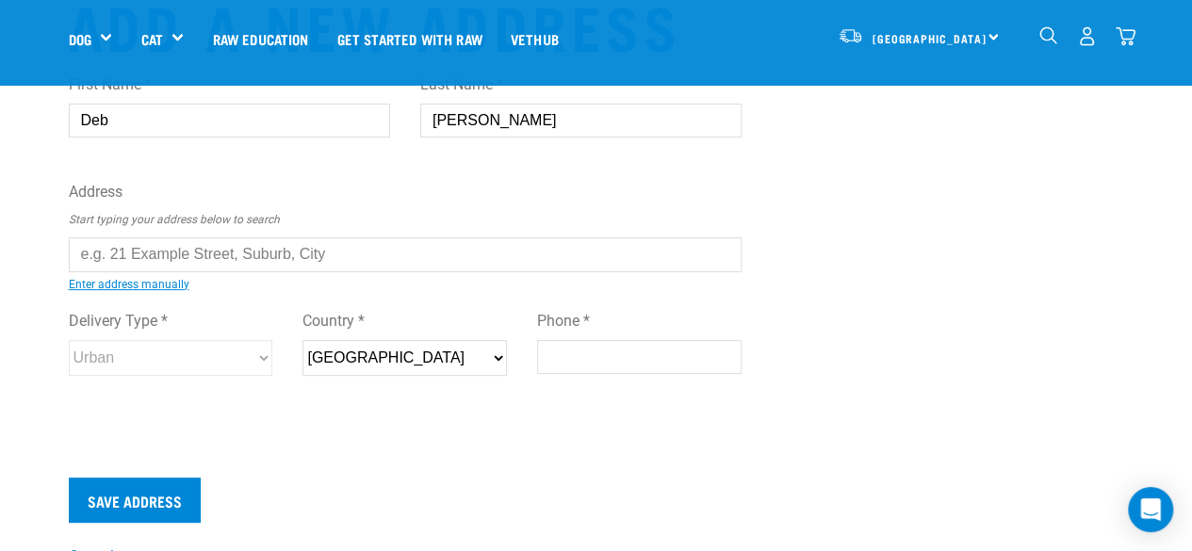
scroll to position [189, 0]
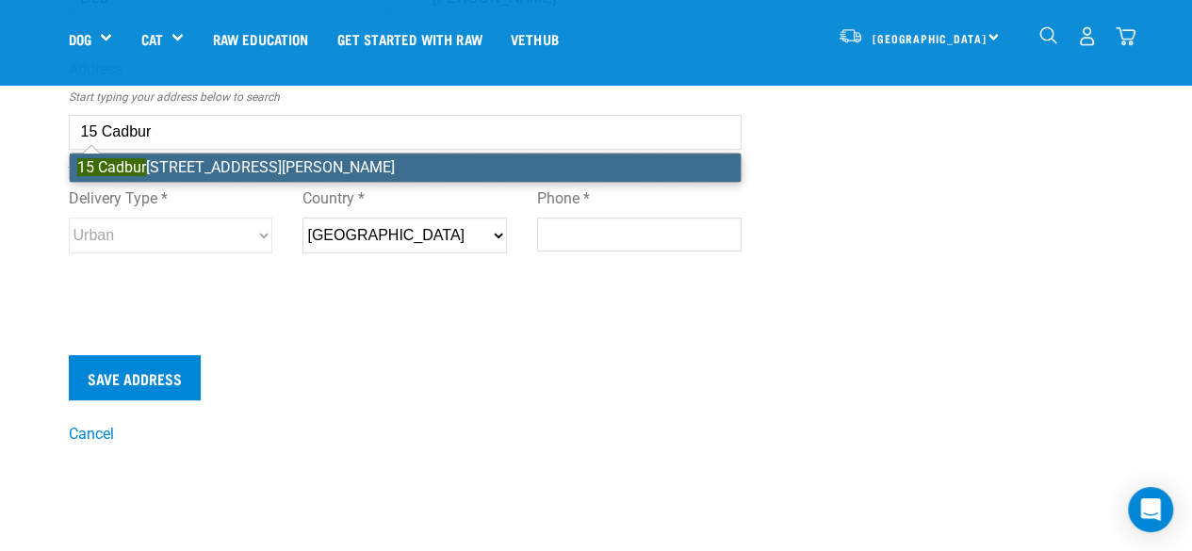
type input "602848"
click at [217, 166] on div "First Name * Deb Last Name * Molloy Address Start typing your address below to …" at bounding box center [406, 120] width 674 height 369
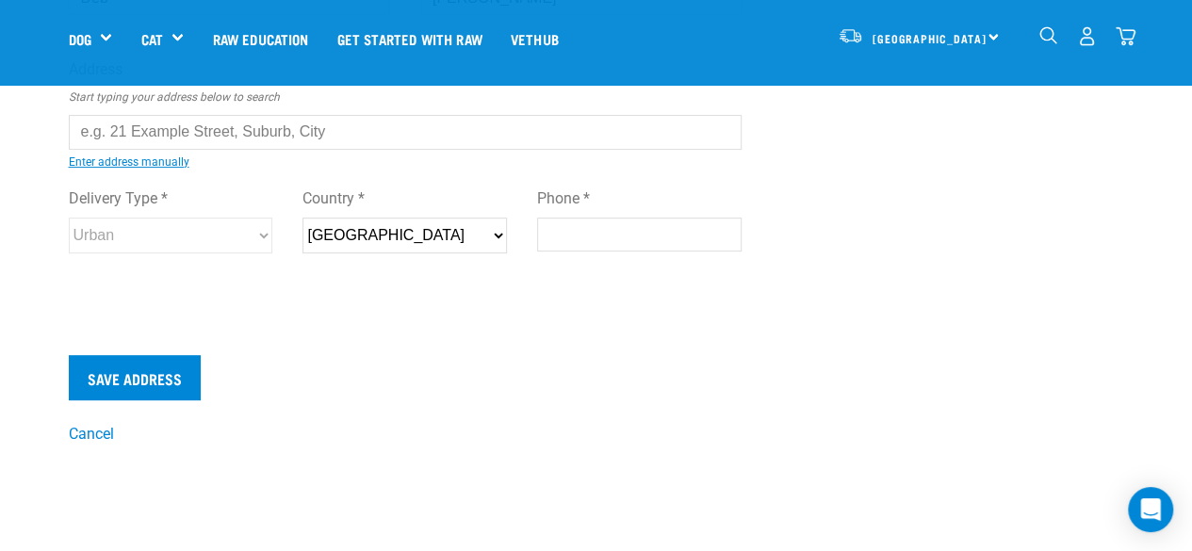
select select
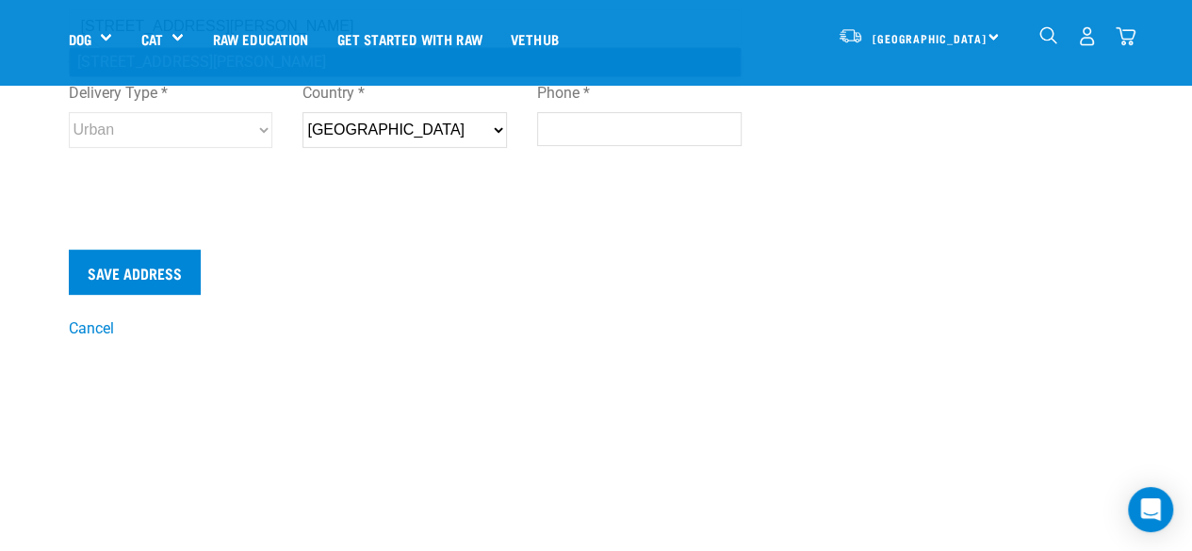
scroll to position [377, 0]
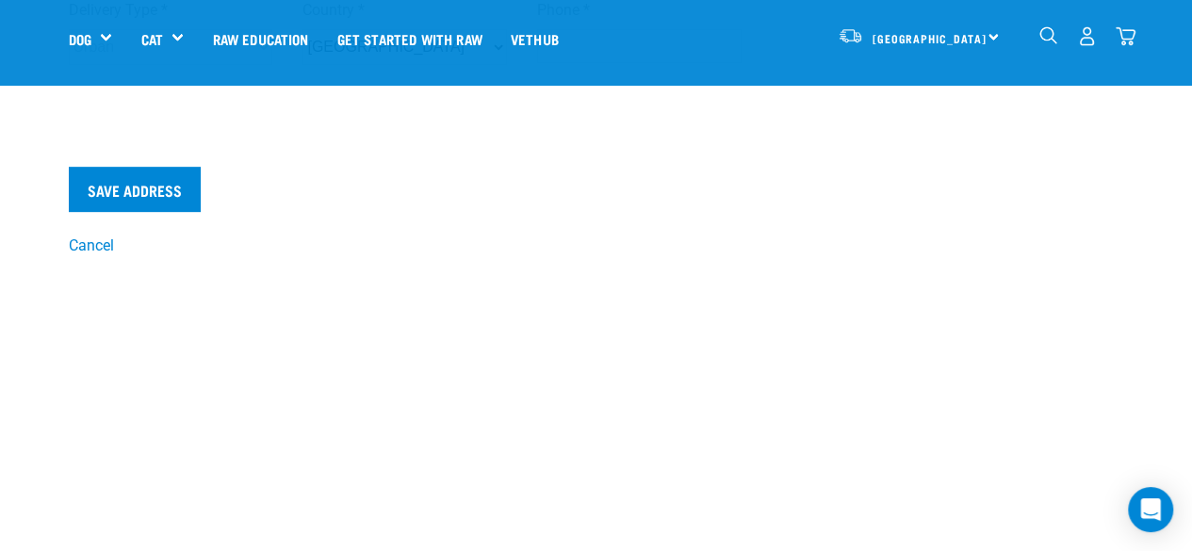
type input "15 Cadbury Road Onekawa Napier 4110"
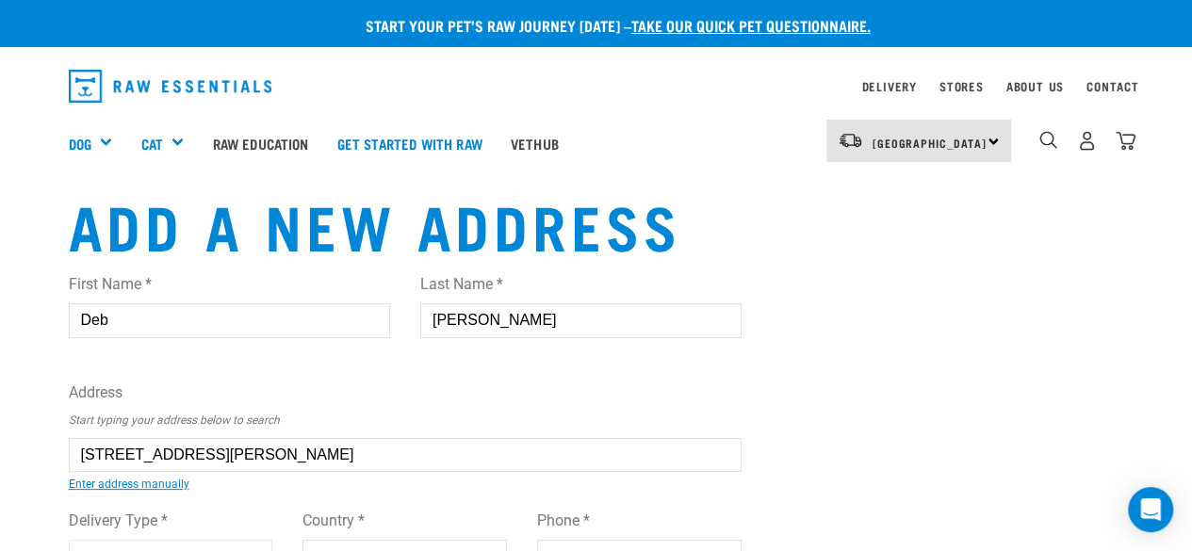
scroll to position [94, 0]
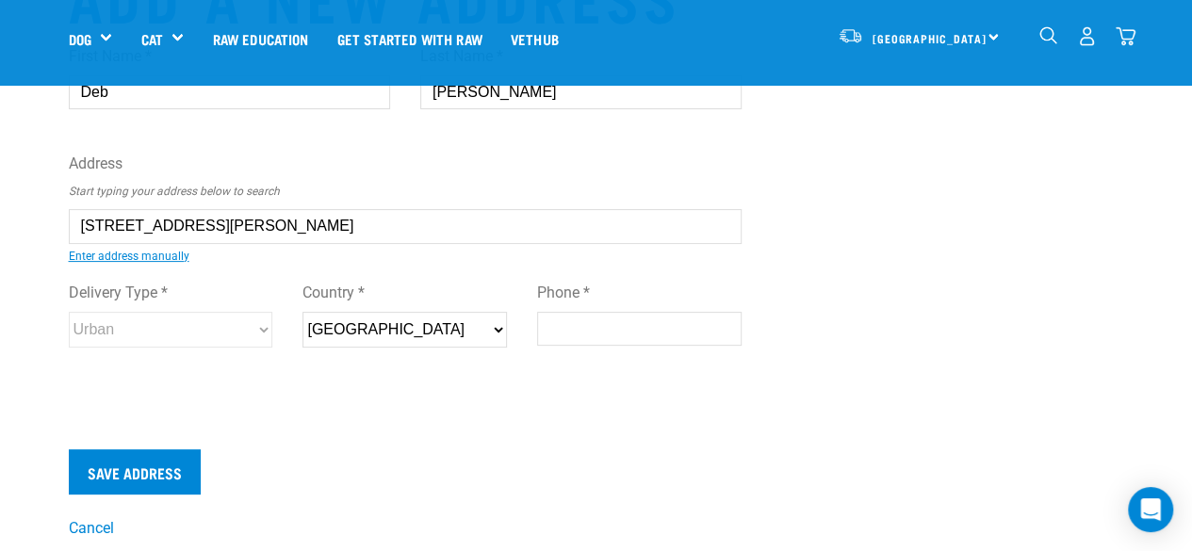
click at [553, 330] on input "Phone *" at bounding box center [639, 329] width 205 height 34
type input "0211606961"
click at [160, 471] on input "Save Address" at bounding box center [135, 472] width 132 height 45
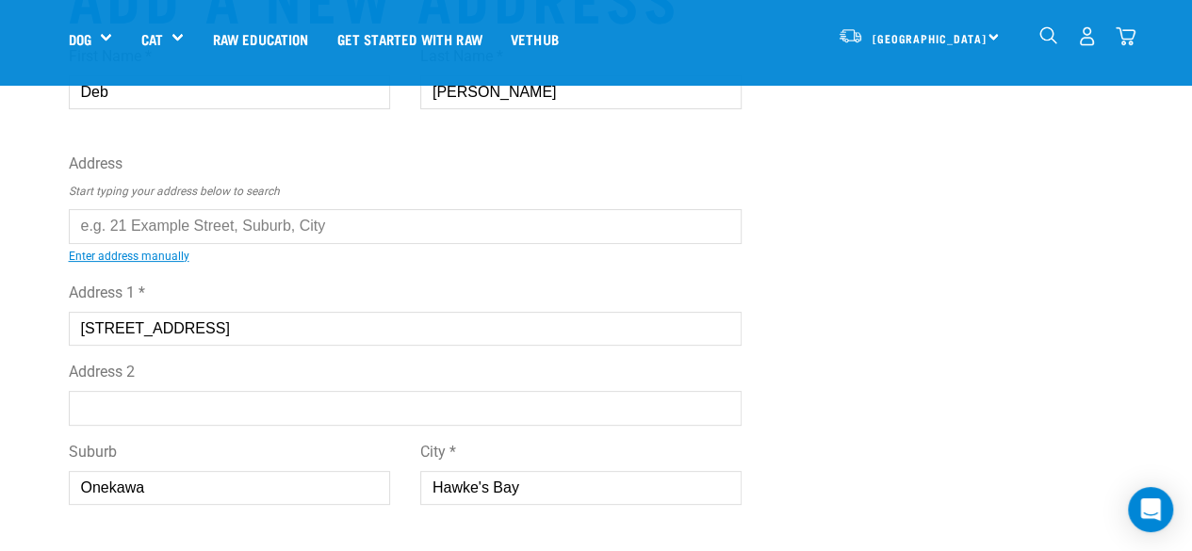
click at [37, 252] on button "delete" at bounding box center [27, 242] width 19 height 19
click at [121, 252] on link "Enter address manually" at bounding box center [129, 256] width 121 height 13
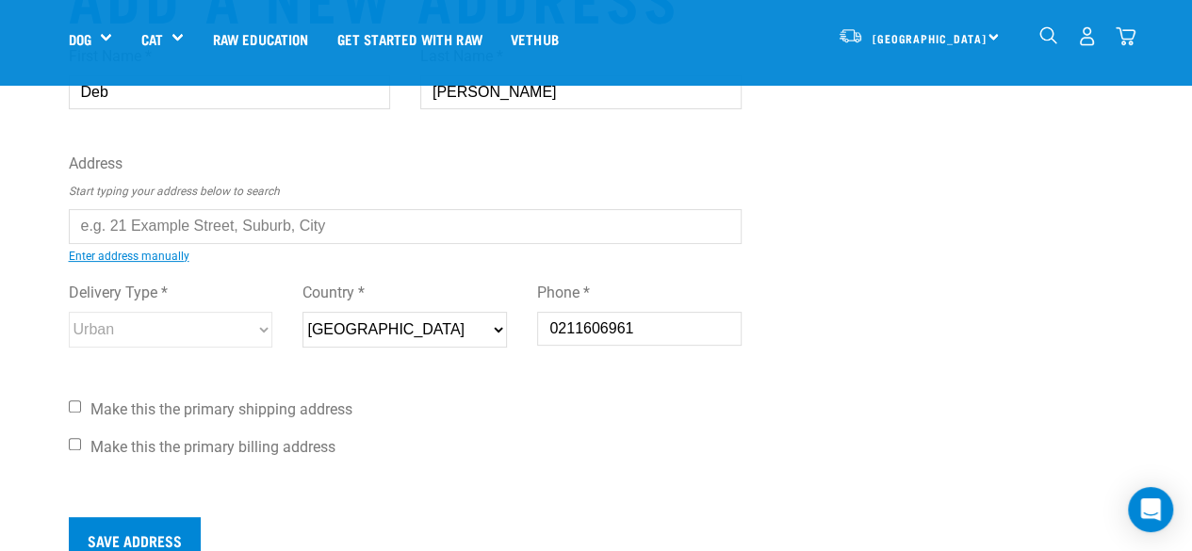
click at [98, 226] on input "text" at bounding box center [406, 226] width 674 height 34
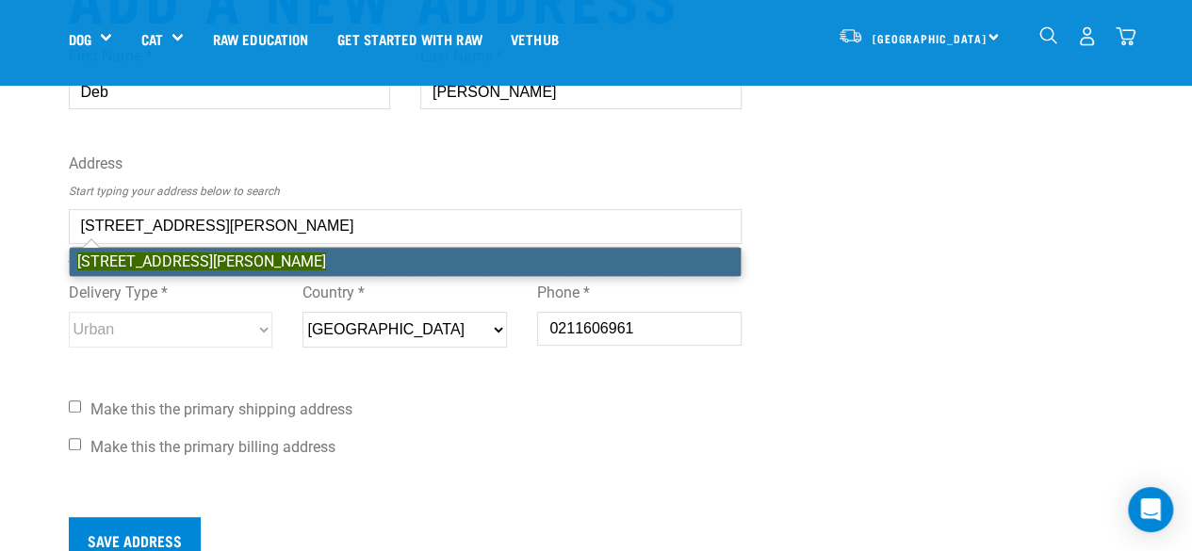
type input "15 Cadbury Road, Onekawa, Napier 4110"
click at [789, 185] on div "Add a new address First Name * Deb Last Name * Molloy Address Start typing your…" at bounding box center [597, 285] width 1086 height 646
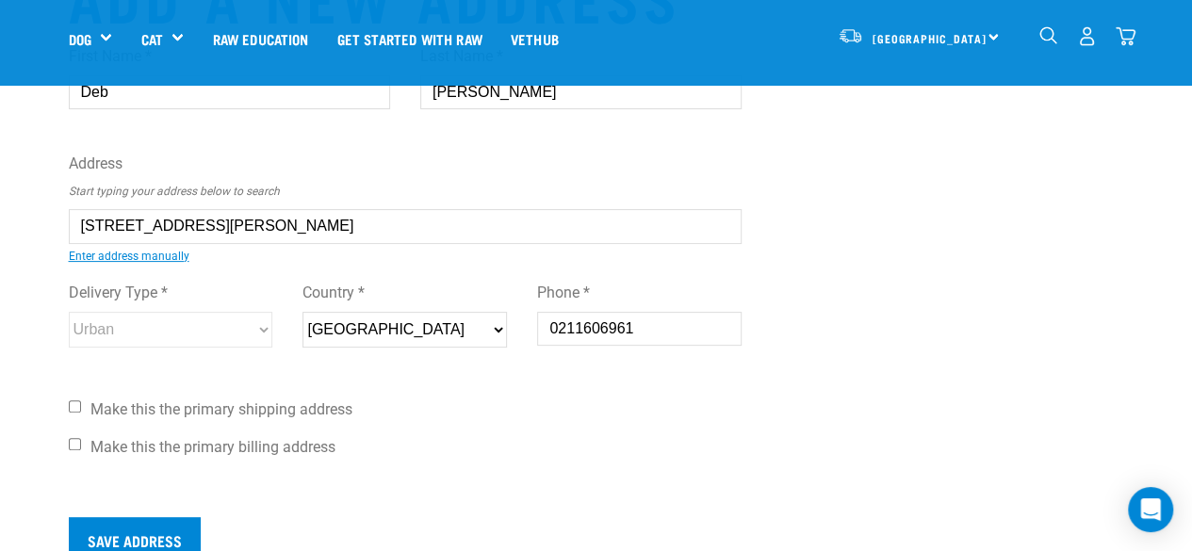
click at [74, 406] on input "Make this the primary shipping address" at bounding box center [75, 407] width 12 height 12
checkbox input "true"
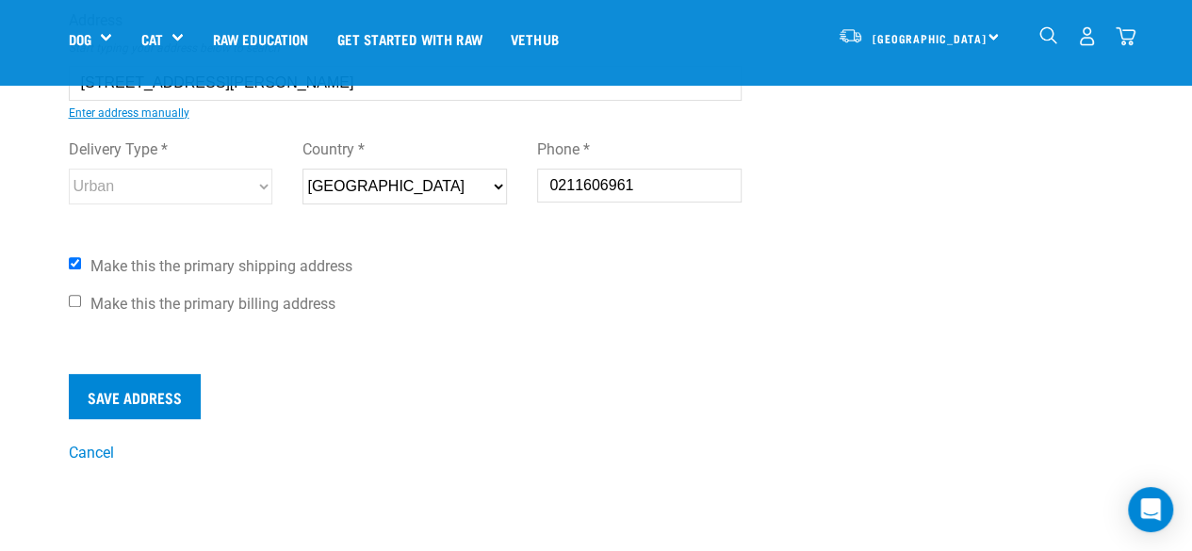
scroll to position [283, 0]
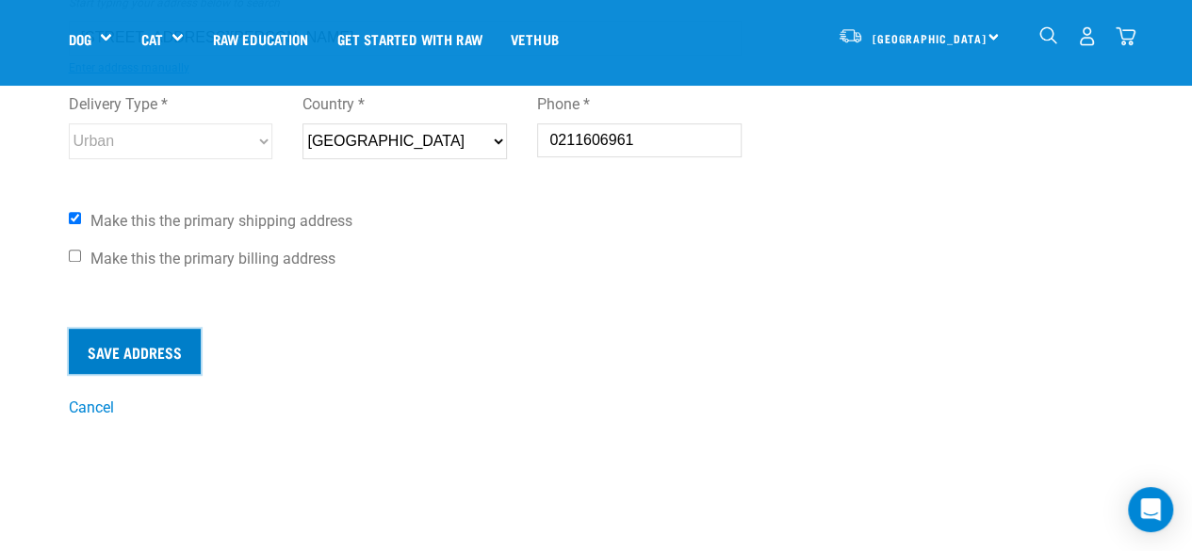
click at [160, 350] on input "Save Address" at bounding box center [135, 351] width 132 height 45
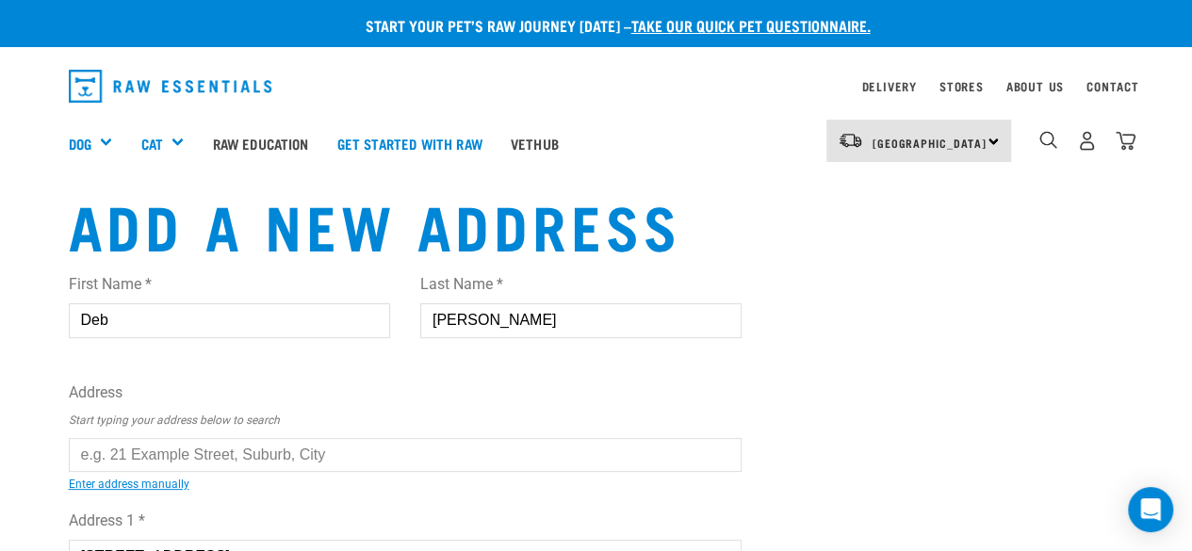
click at [37, 252] on button "delete" at bounding box center [27, 242] width 19 height 19
click at [670, 263] on div "Last Name * [PERSON_NAME]" at bounding box center [580, 297] width 321 height 79
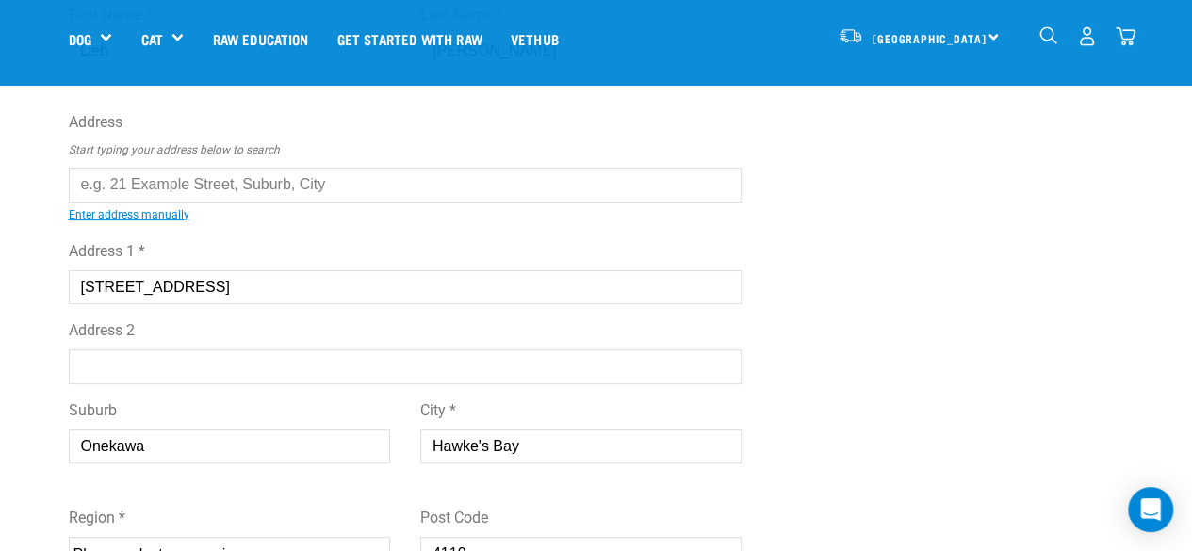
scroll to position [189, 0]
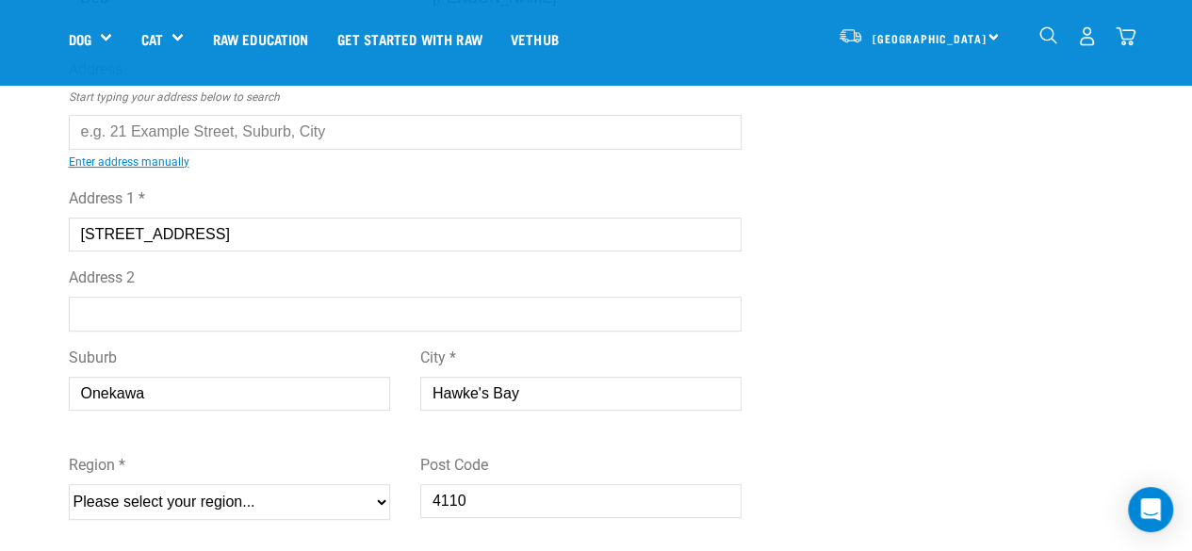
click at [125, 307] on input "Address 2" at bounding box center [406, 314] width 674 height 34
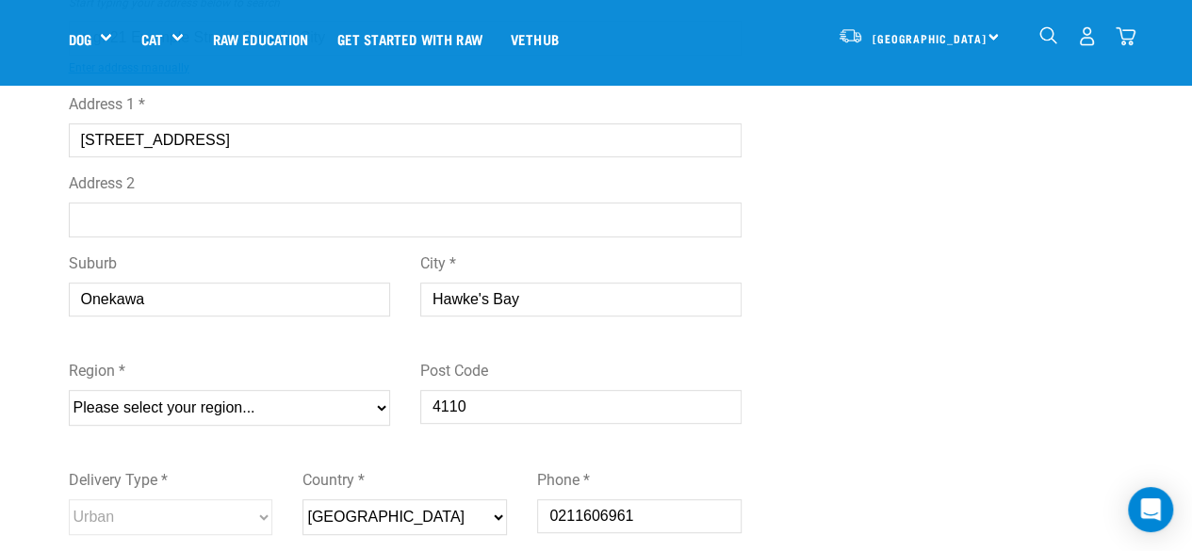
click at [383, 405] on select "Please select your region... [GEOGRAPHIC_DATA] [GEOGRAPHIC_DATA] [GEOGRAPHIC_DA…" at bounding box center [229, 408] width 321 height 36
select select "HKB"
click at [69, 390] on select "Please select your region... [GEOGRAPHIC_DATA] [GEOGRAPHIC_DATA] [GEOGRAPHIC_DA…" at bounding box center [229, 408] width 321 height 36
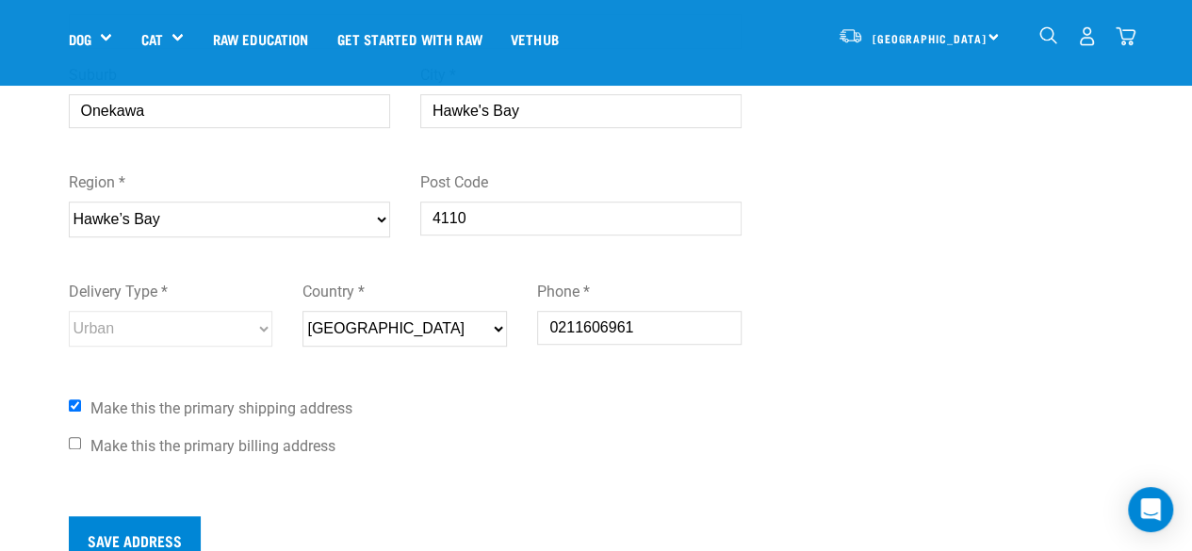
scroll to position [566, 0]
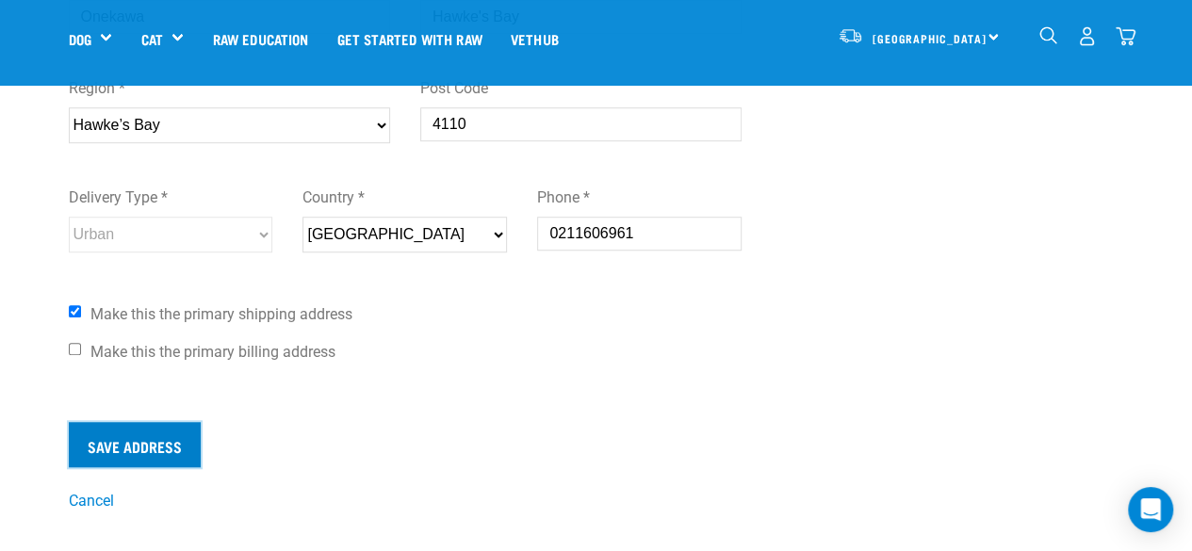
click at [161, 447] on input "Save Address" at bounding box center [135, 444] width 132 height 45
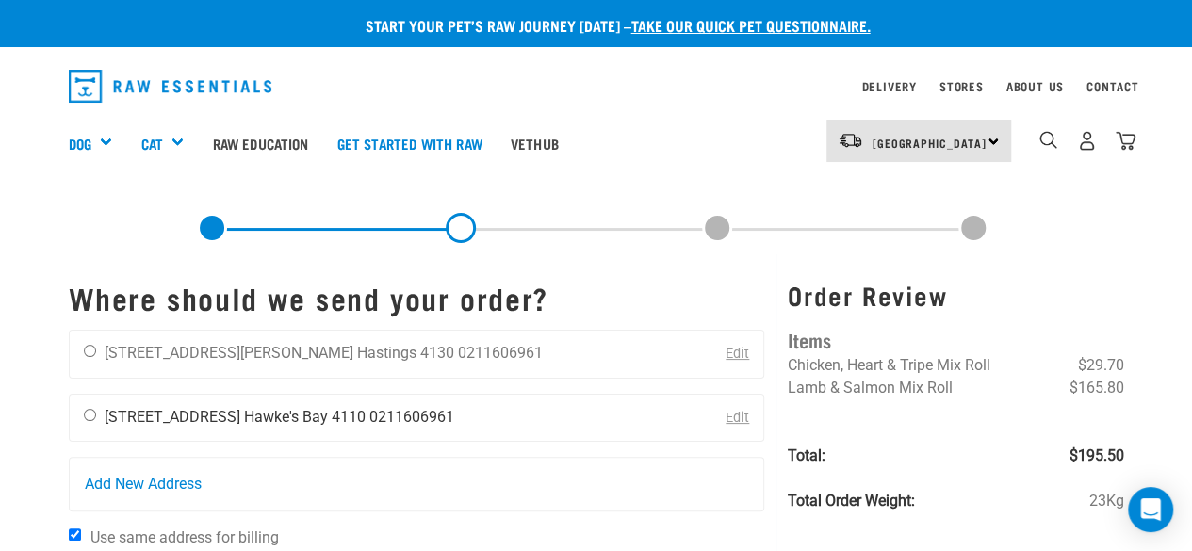
click at [85, 396] on div "Deb Molloy 15 Cadbury Road Hawke's Bay 4110 0211606961" at bounding box center [269, 418] width 399 height 47
click at [100, 421] on div "Deb Molloy 15 Cadbury Road Hawke's Bay 4110 0211606961" at bounding box center [269, 418] width 399 height 47
click at [85, 412] on input "radio" at bounding box center [90, 415] width 12 height 12
radio input "true"
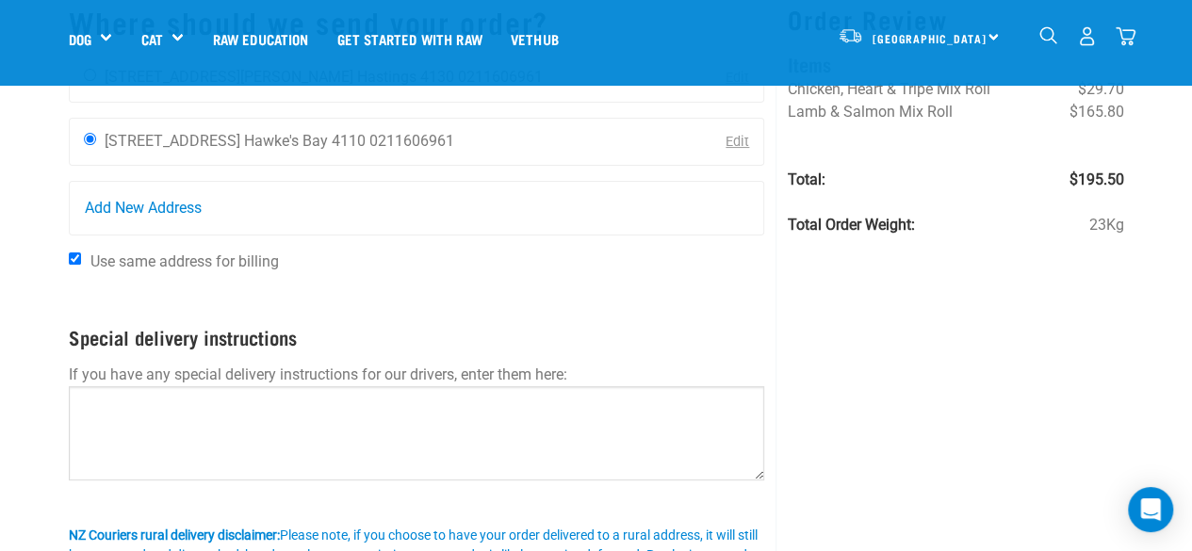
scroll to position [189, 0]
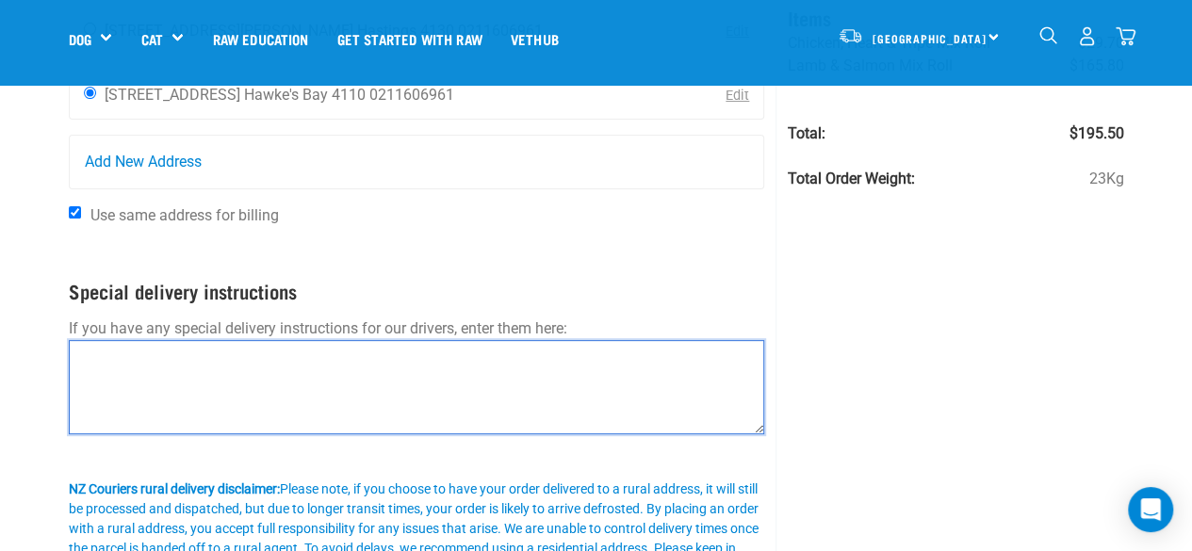
click at [180, 358] on textarea at bounding box center [417, 387] width 697 height 94
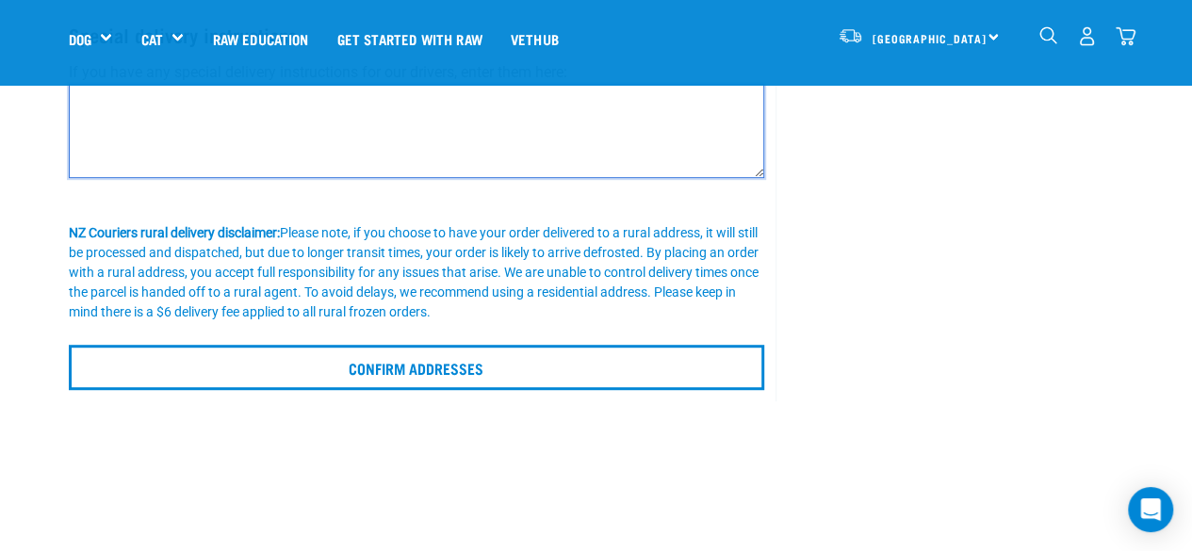
scroll to position [471, 0]
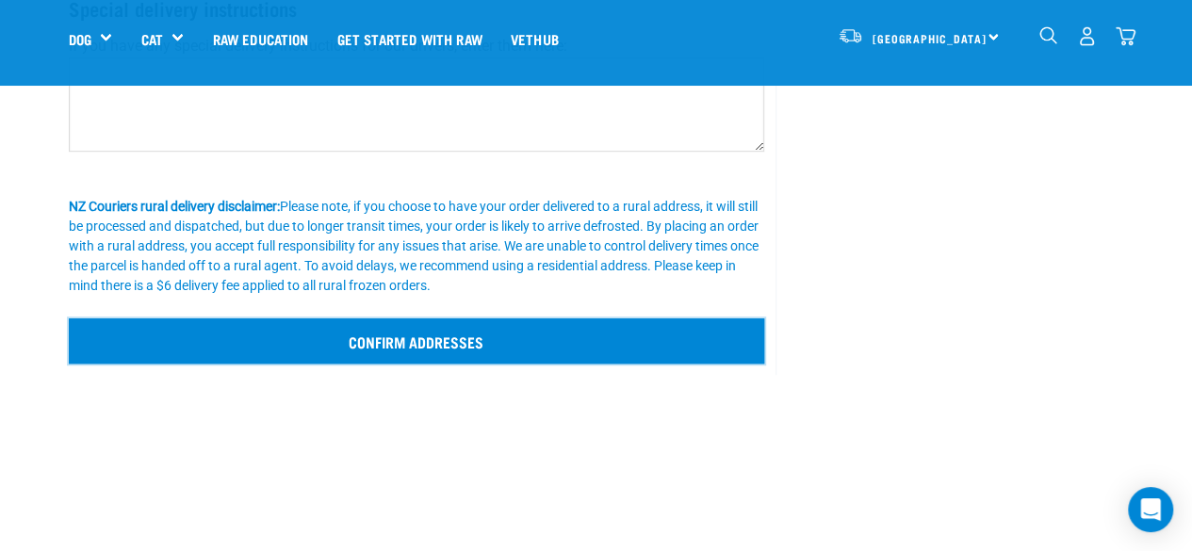
click at [458, 338] on input "Confirm addresses" at bounding box center [417, 341] width 697 height 45
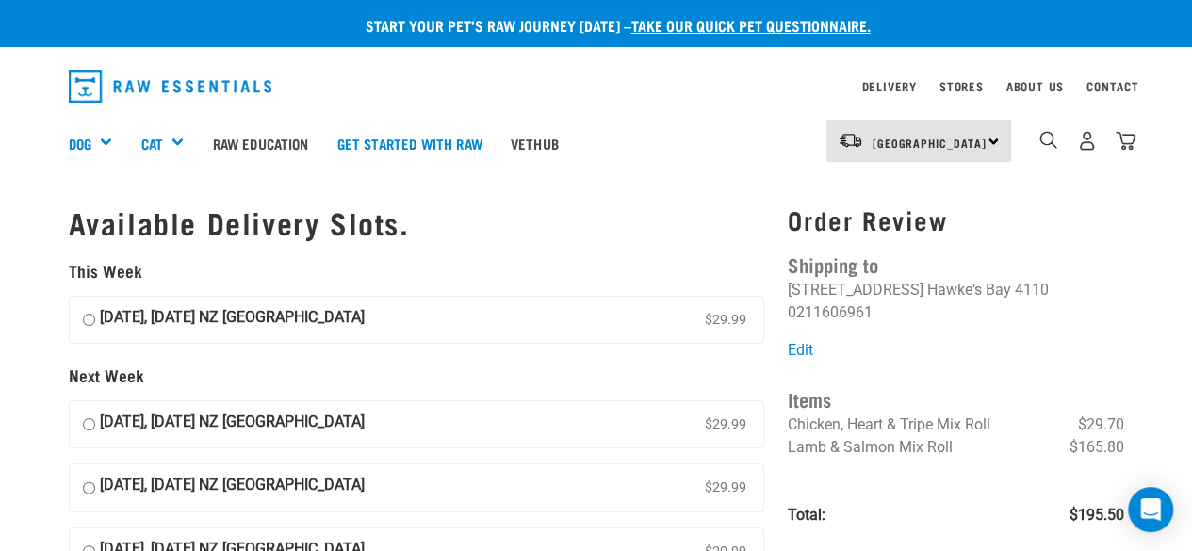
click at [90, 320] on input "[DATE], [DATE] NZ [GEOGRAPHIC_DATA] $29.99" at bounding box center [89, 320] width 12 height 28
radio input "true"
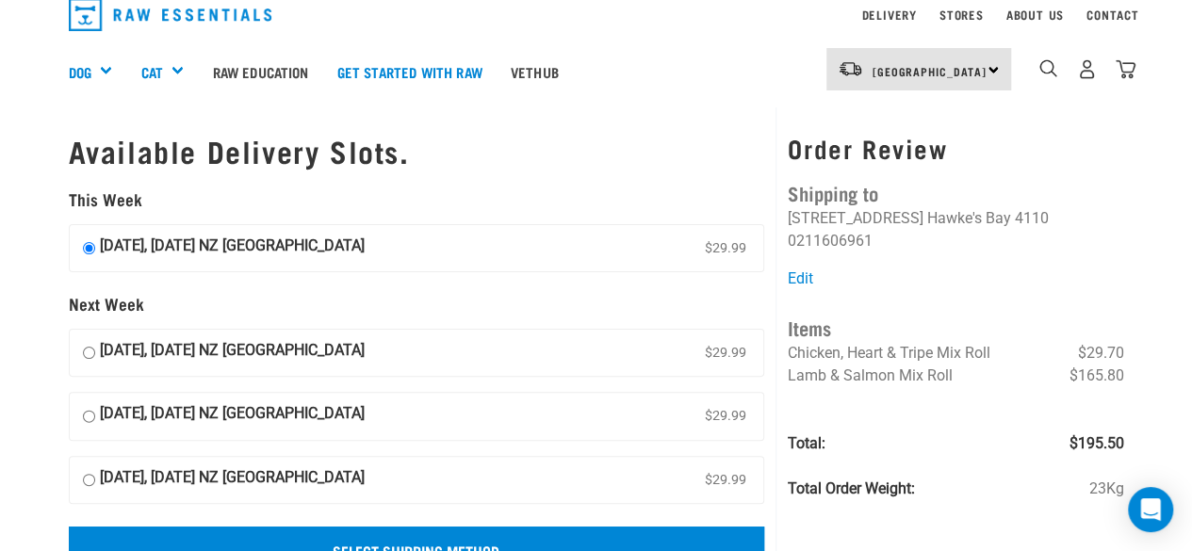
scroll to position [189, 0]
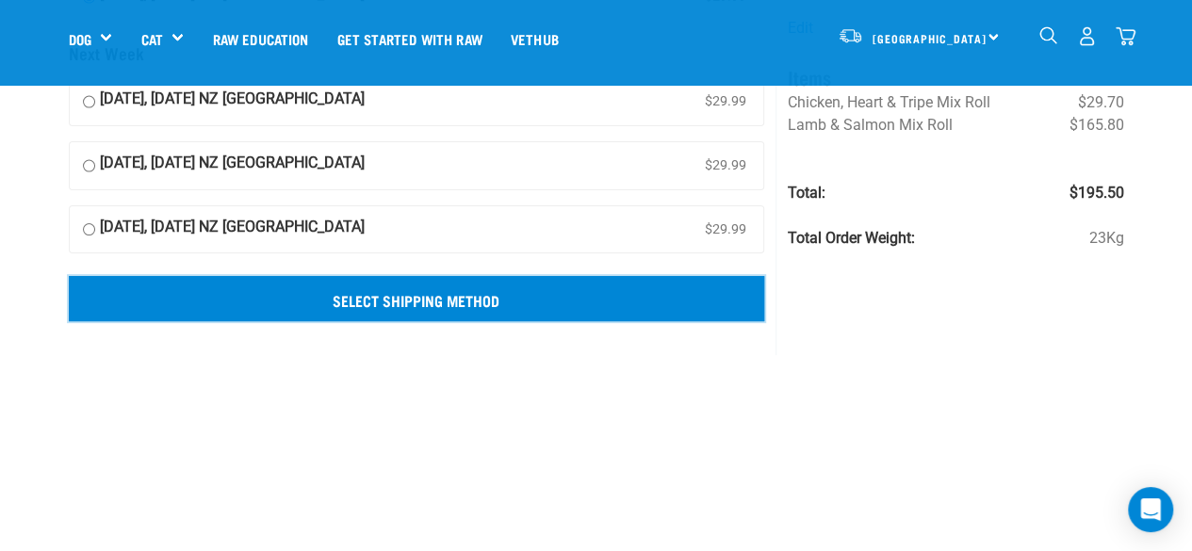
click at [385, 298] on input "Select Shipping Method" at bounding box center [417, 298] width 697 height 45
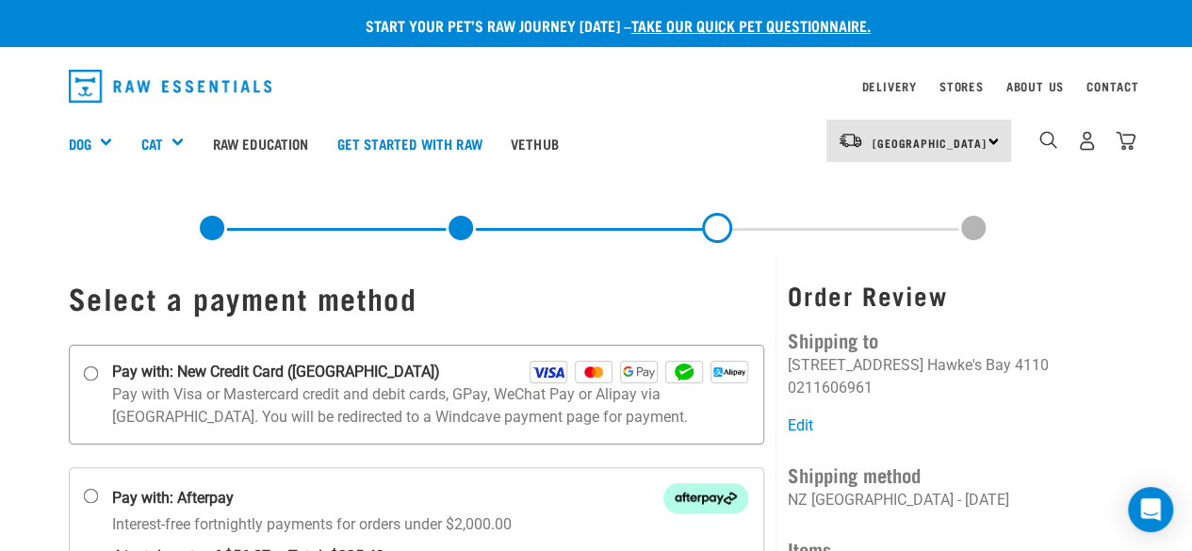
click at [96, 378] on input "Pay with: New Credit Card ([GEOGRAPHIC_DATA])" at bounding box center [90, 373] width 15 height 15
radio input "true"
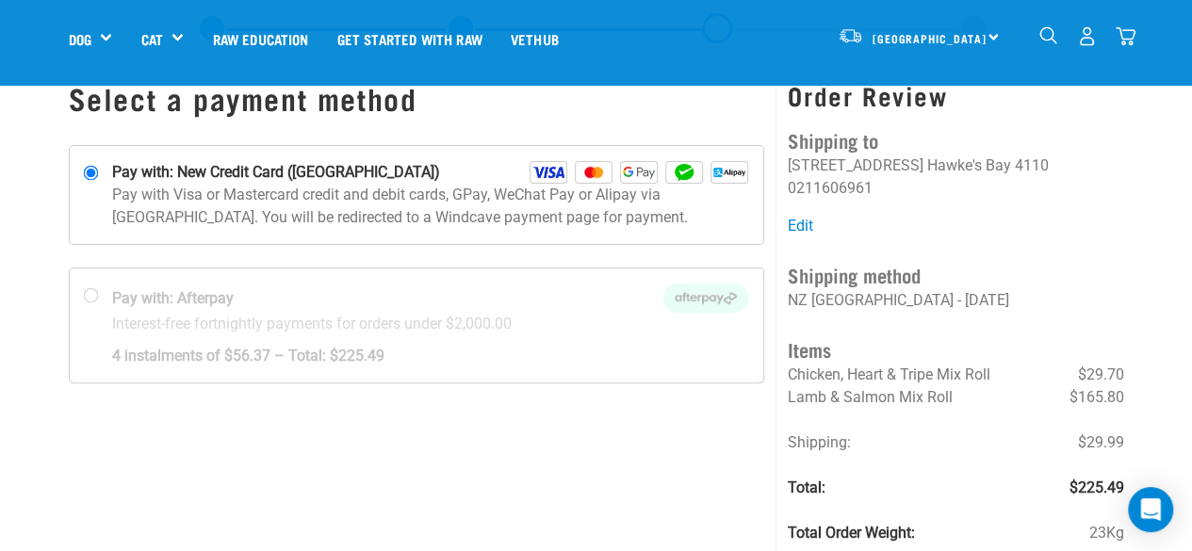
scroll to position [94, 0]
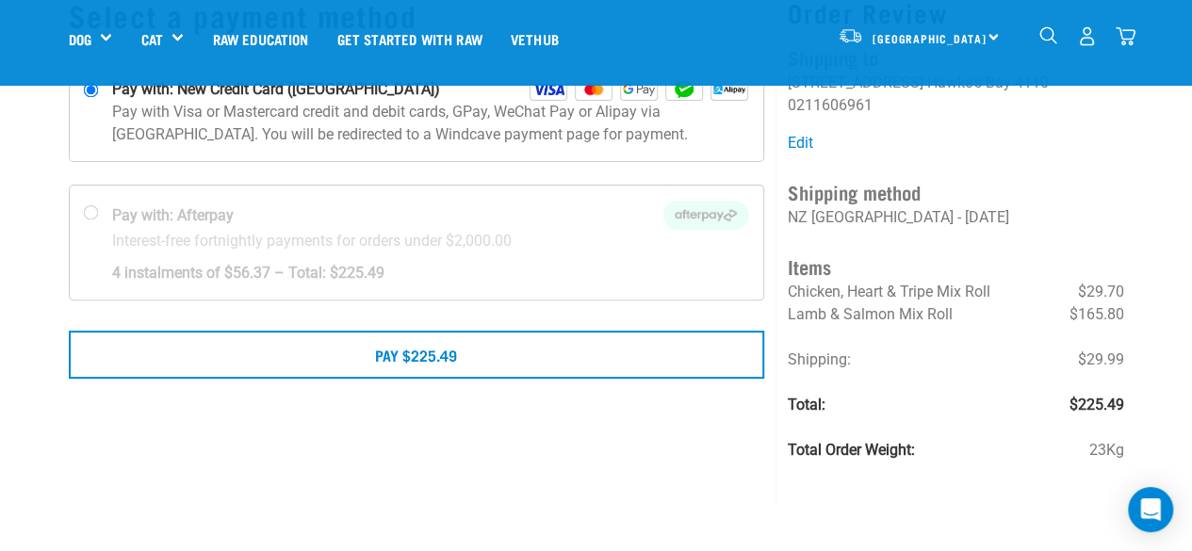
scroll to position [189, 0]
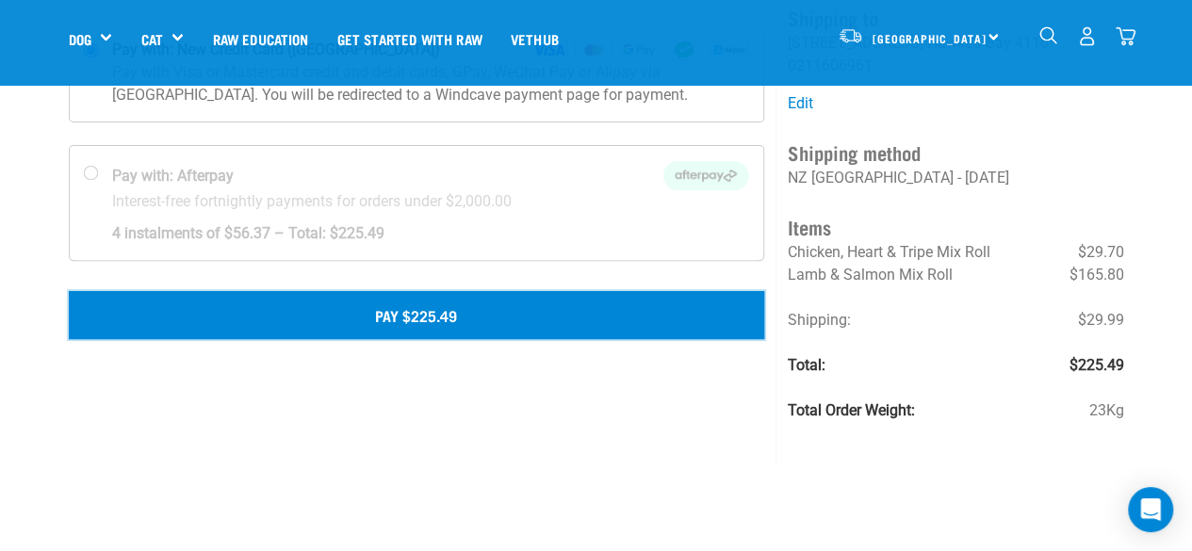
click at [458, 316] on button "Pay $225.49" at bounding box center [417, 314] width 697 height 47
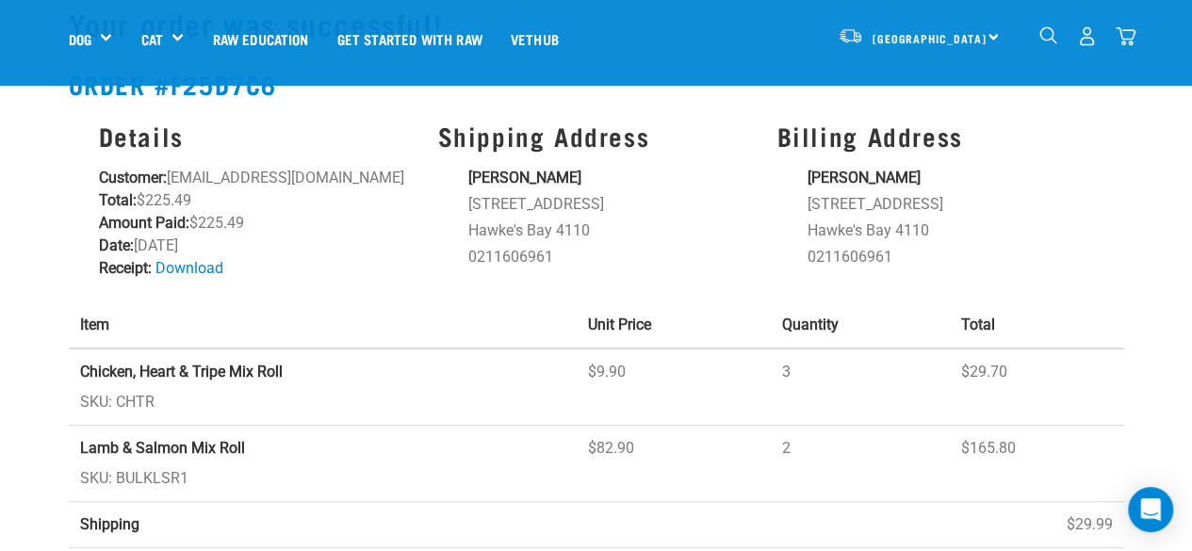
scroll to position [94, 0]
